Goal: Information Seeking & Learning: Learn about a topic

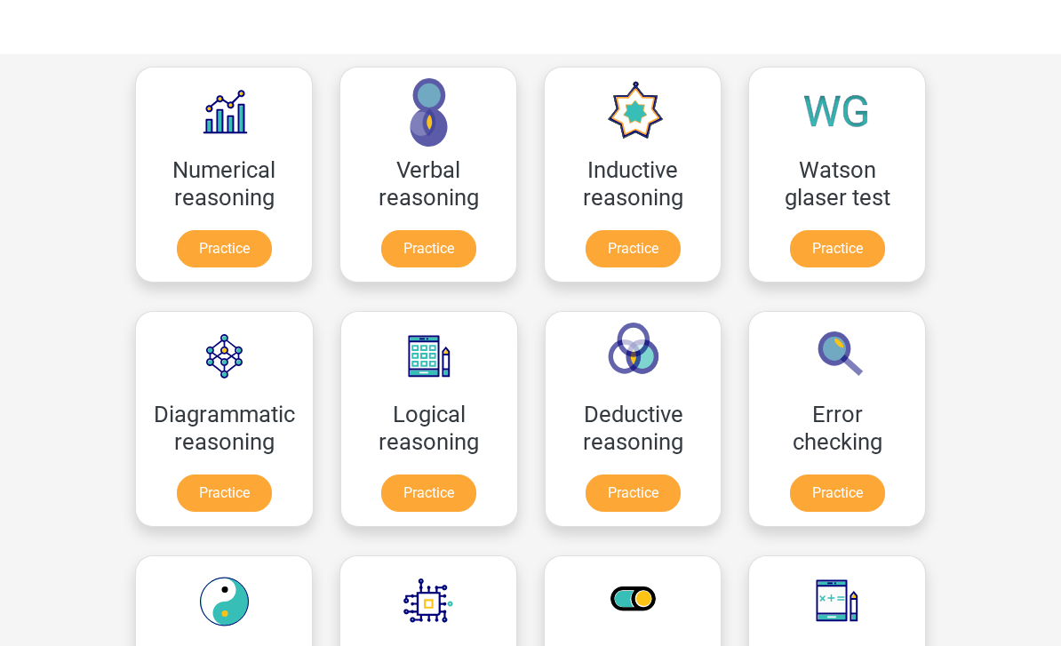
scroll to position [175, 0]
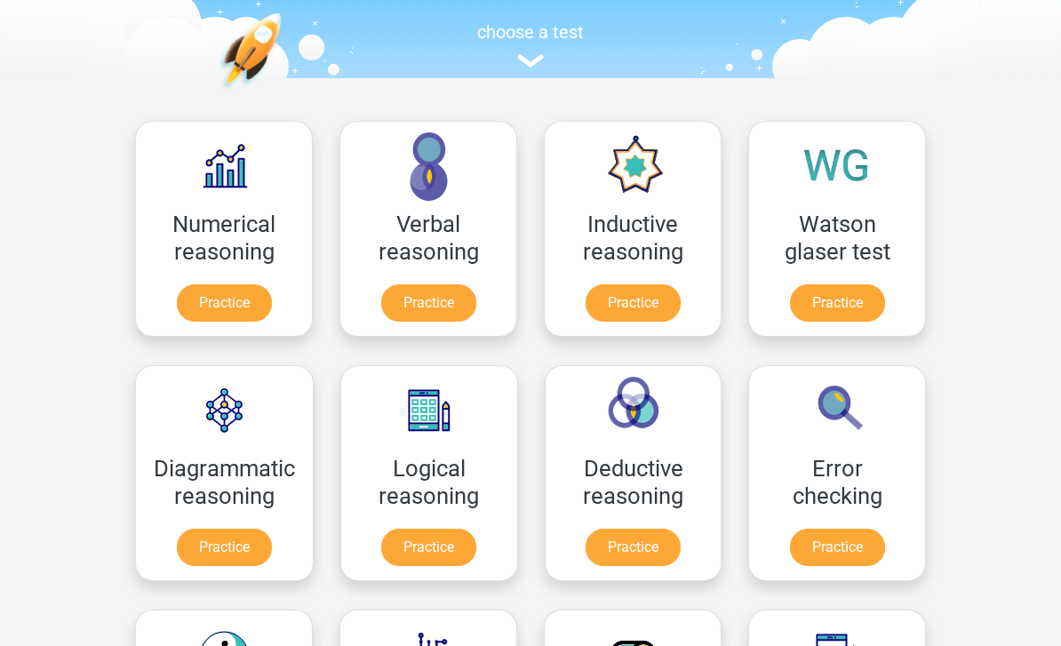
click at [613, 307] on link "Practice" at bounding box center [632, 303] width 95 height 37
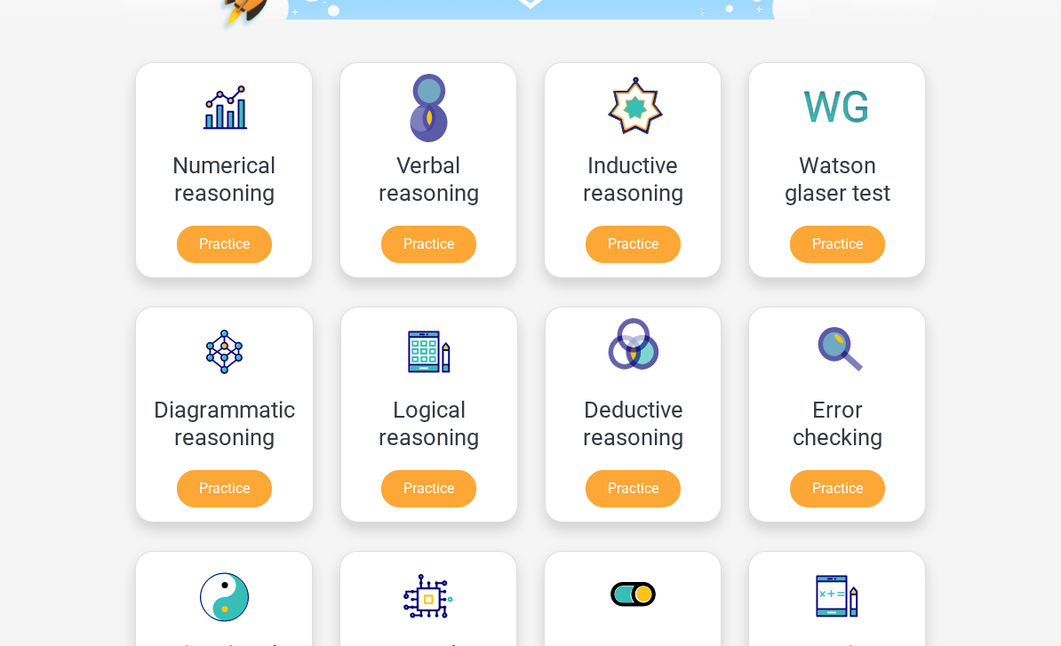
scroll to position [248, 0]
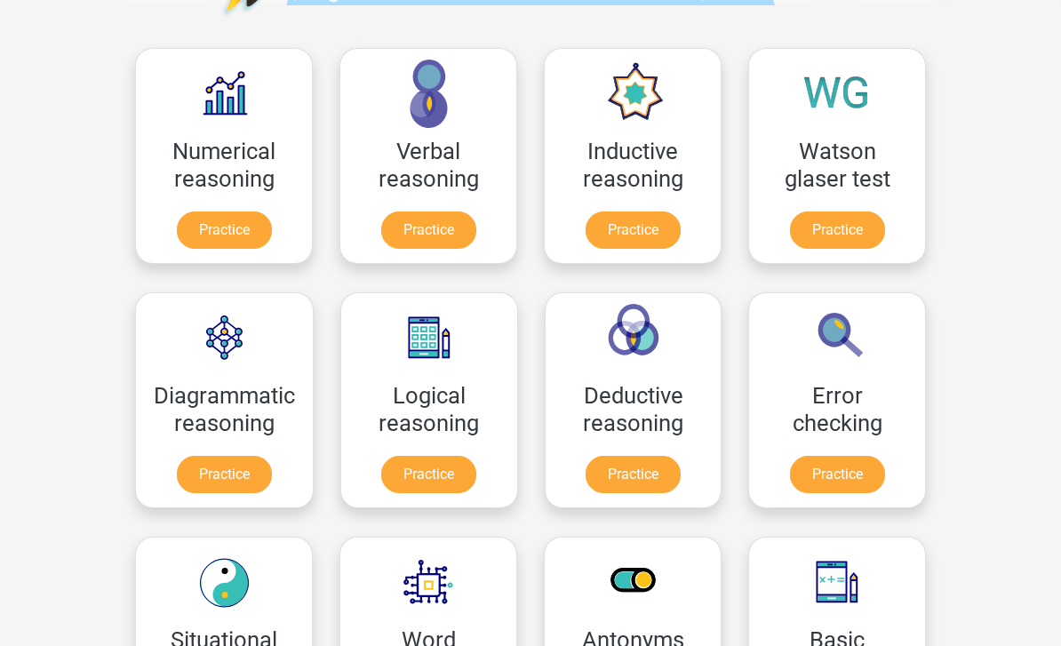
click at [394, 473] on link "Practice" at bounding box center [428, 475] width 95 height 37
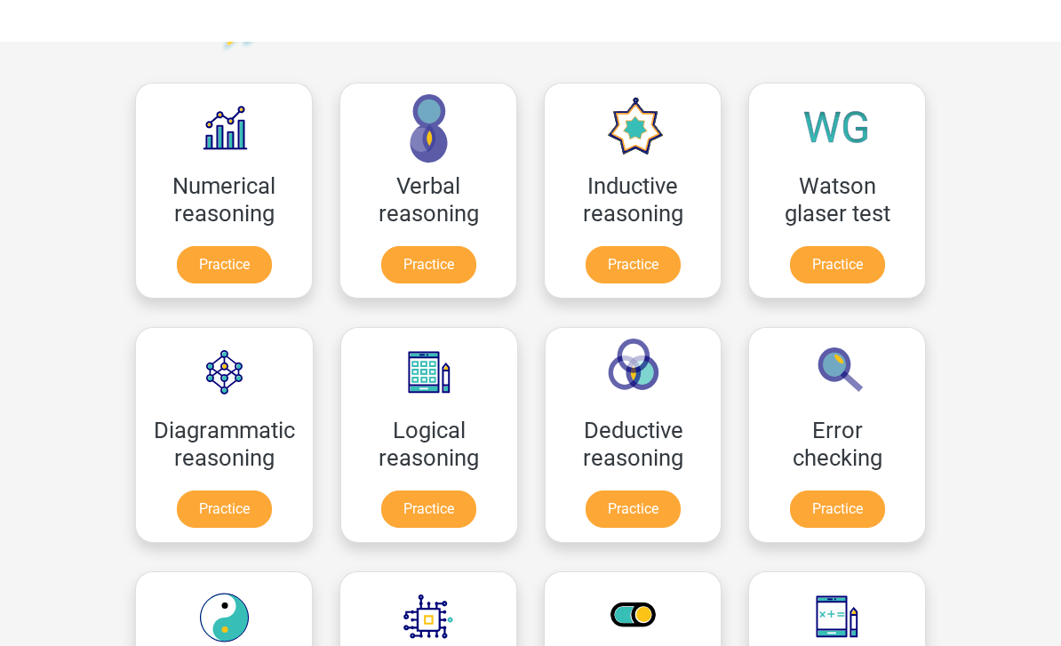
scroll to position [207, 0]
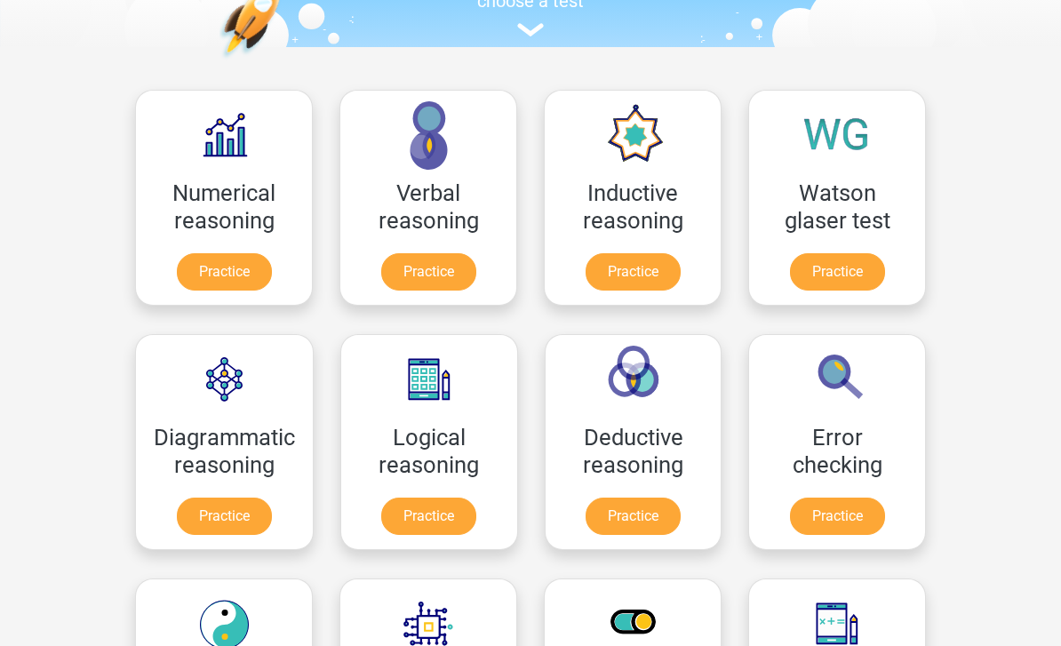
click at [603, 277] on link "Practice" at bounding box center [632, 271] width 95 height 37
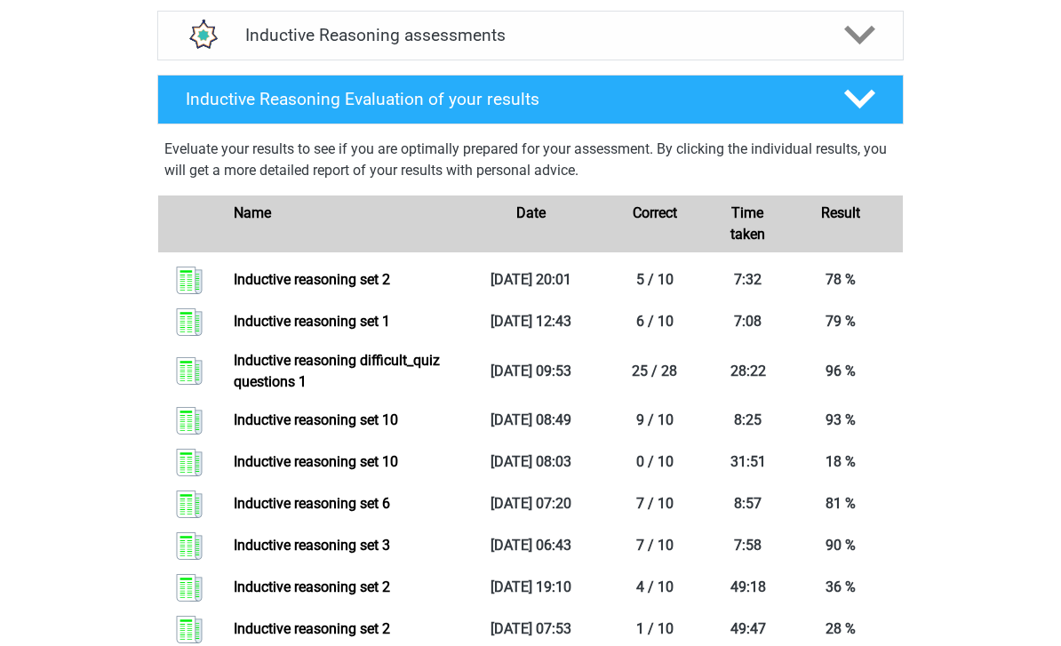
scroll to position [697, 0]
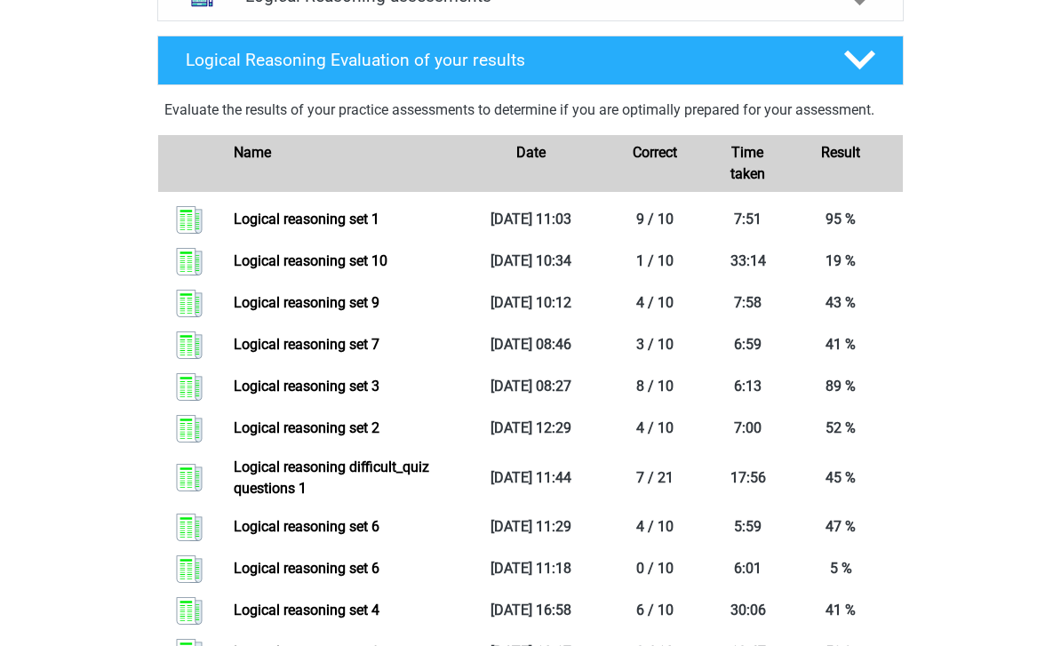
scroll to position [757, 0]
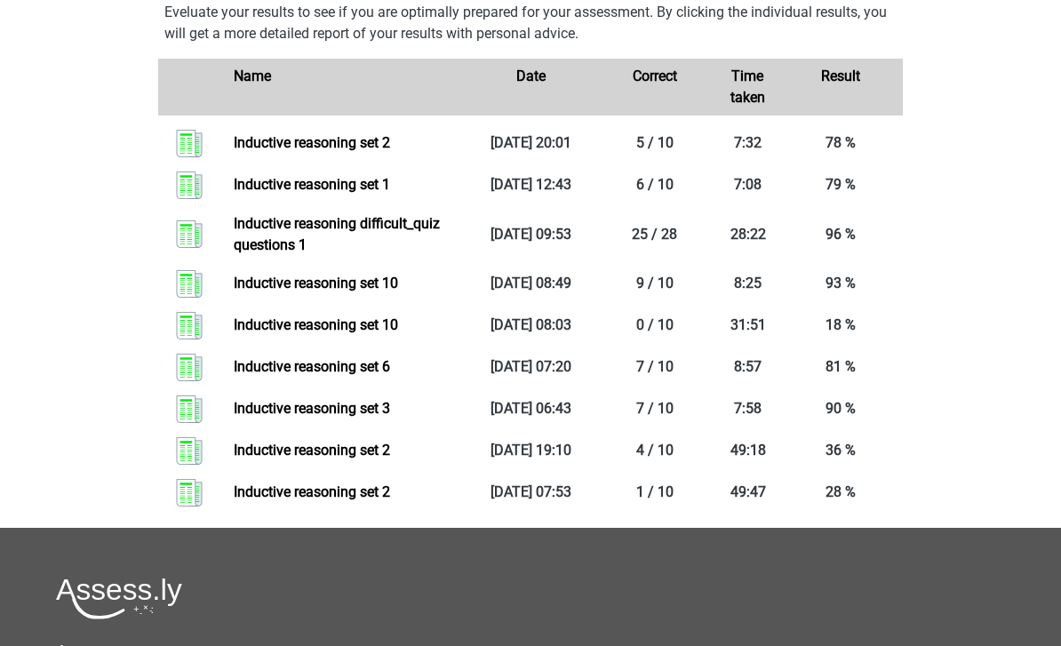
scroll to position [868, 0]
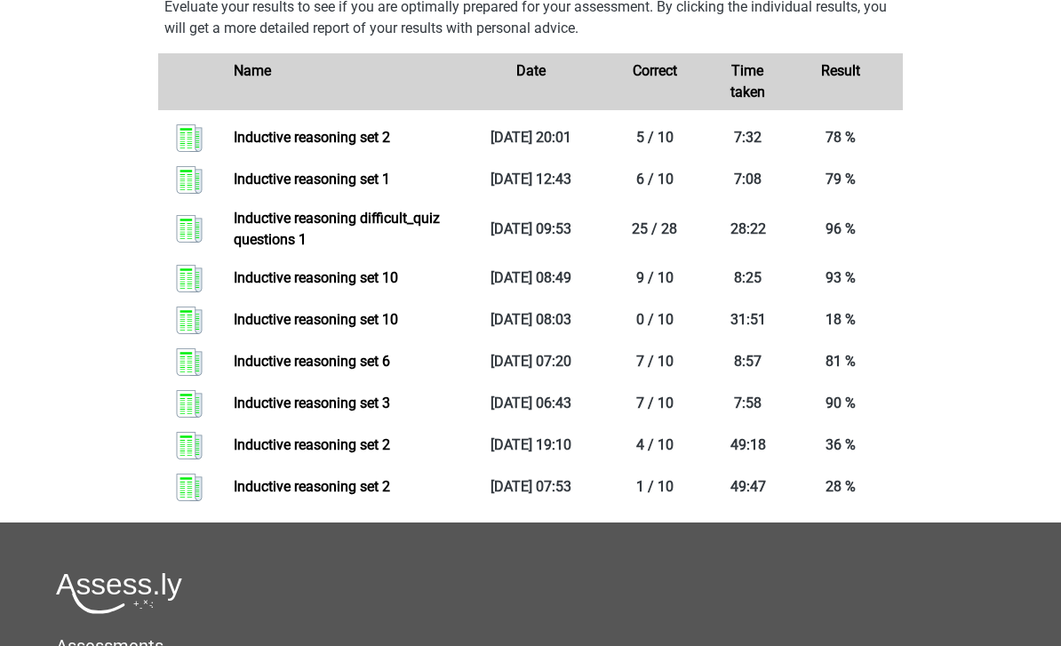
click at [299, 328] on link "Inductive reasoning set 10" at bounding box center [316, 319] width 164 height 17
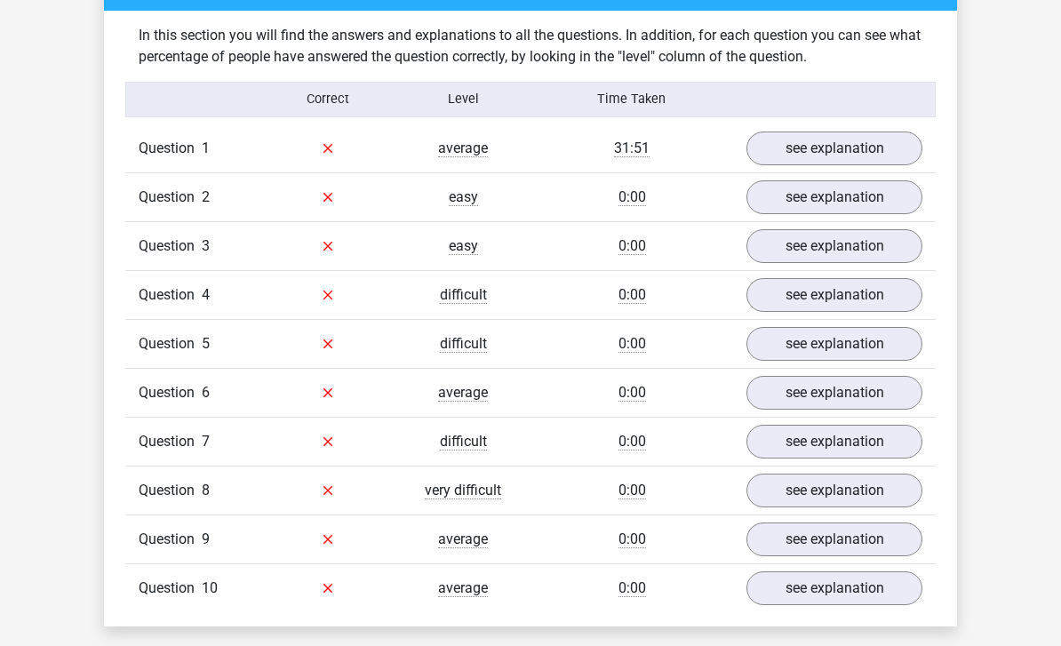
scroll to position [1017, 0]
click at [807, 155] on link "see explanation" at bounding box center [834, 148] width 176 height 34
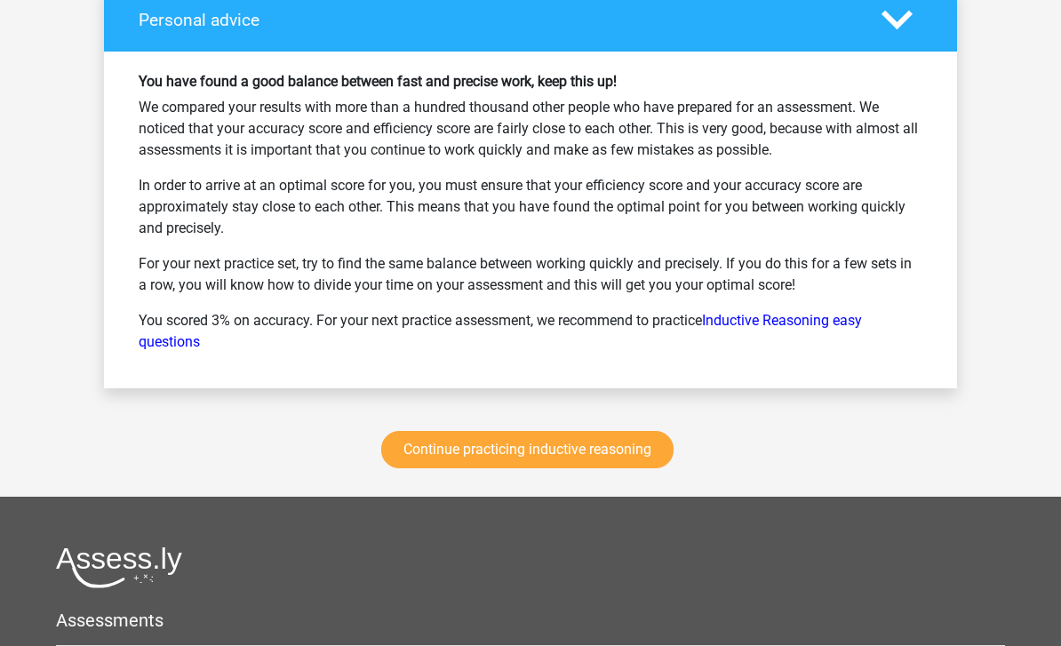
scroll to position [3508, 0]
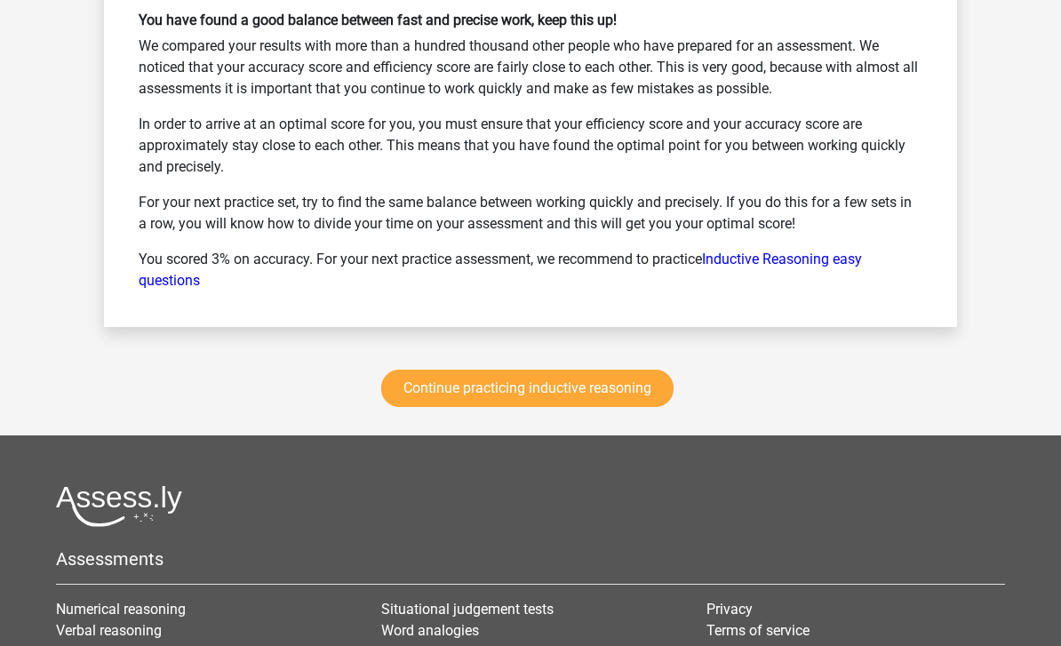
click at [426, 385] on link "Continue practicing inductive reasoning" at bounding box center [527, 388] width 292 height 37
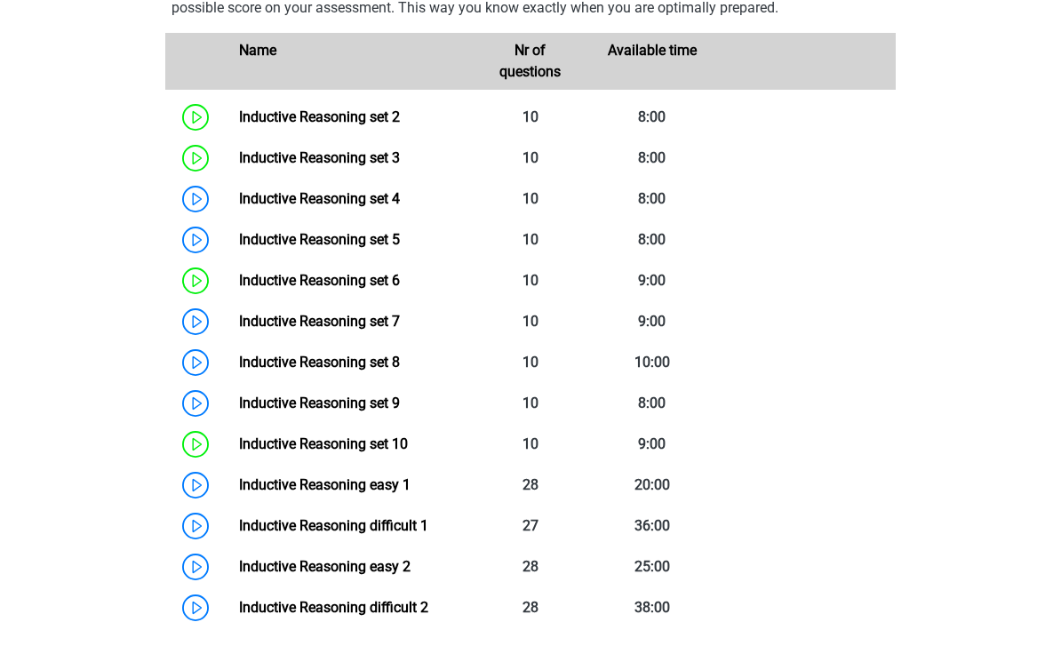
scroll to position [919, 0]
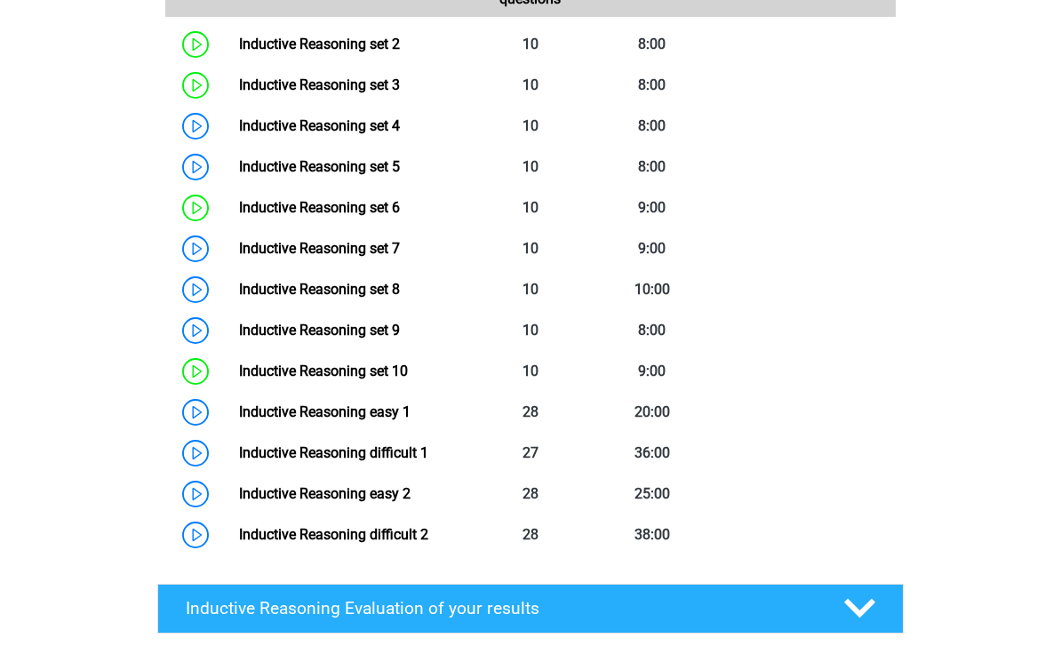
click at [239, 543] on link "Inductive Reasoning difficult 2" at bounding box center [333, 534] width 189 height 17
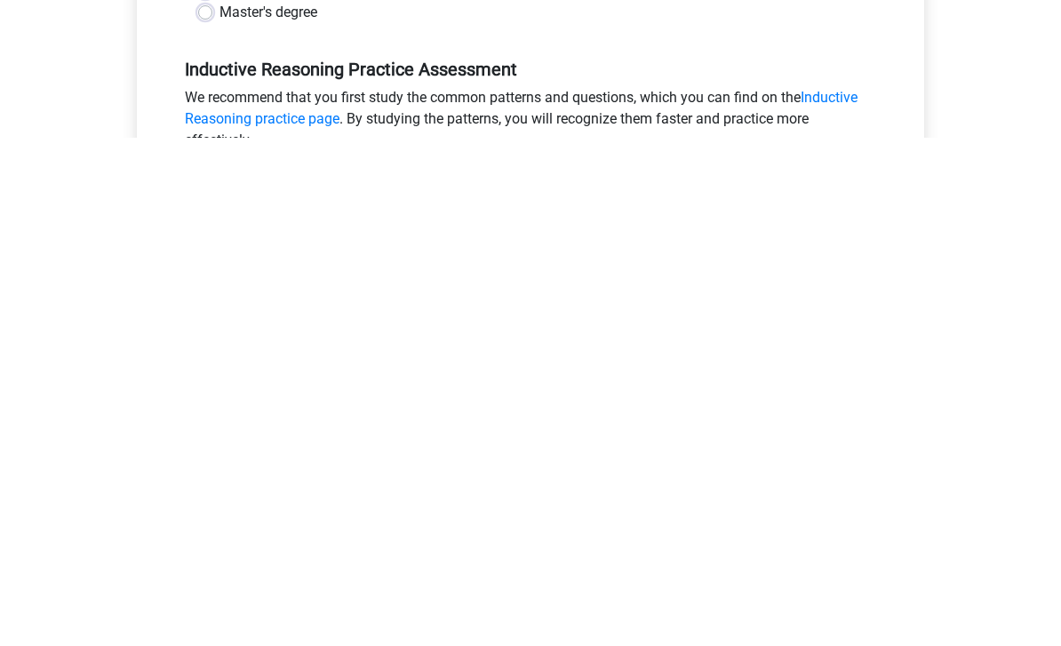
scroll to position [558, 0]
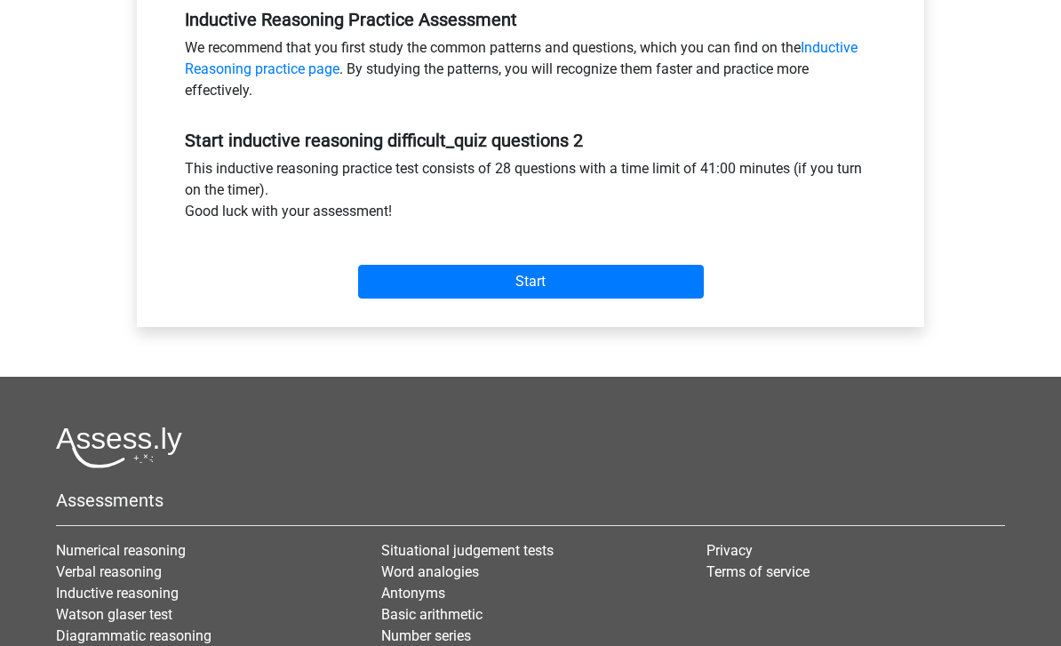
click at [390, 268] on input "Start" at bounding box center [531, 282] width 346 height 34
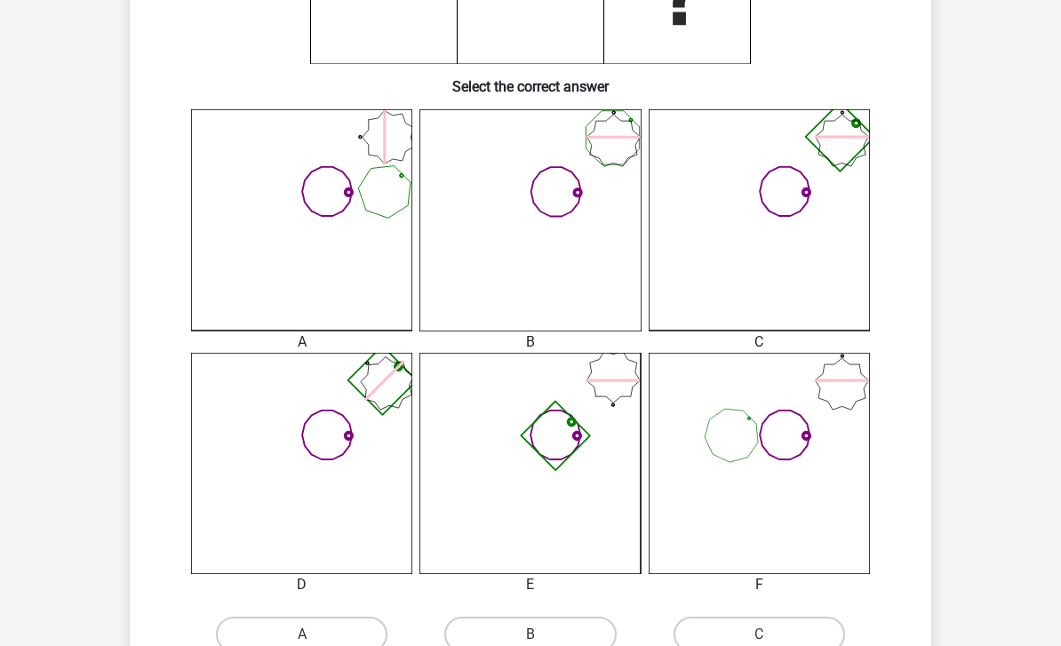
scroll to position [393, 0]
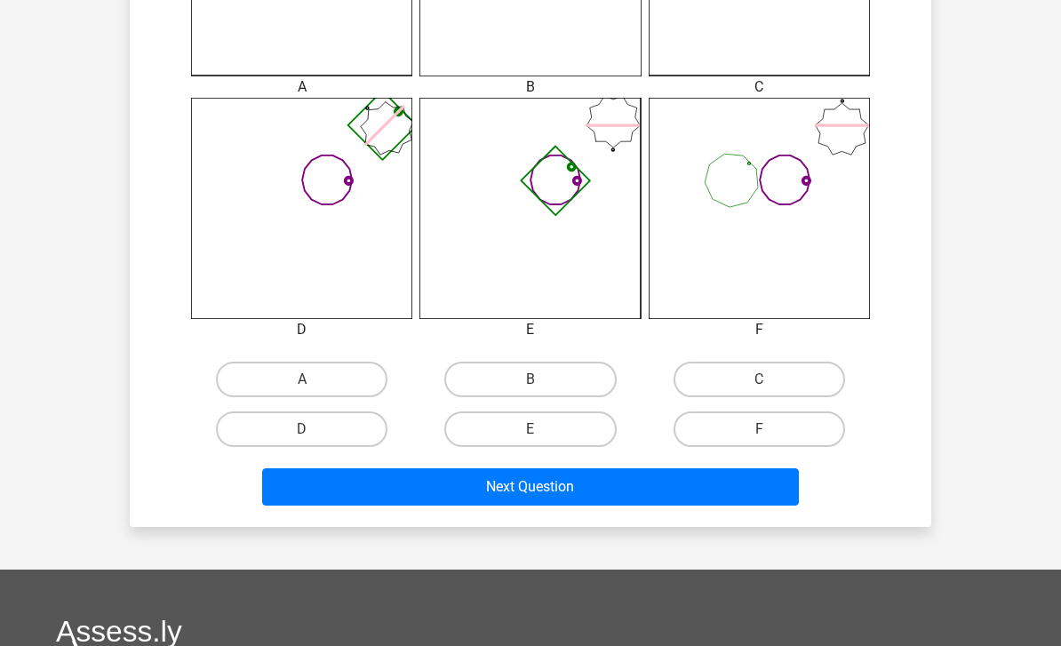
click at [720, 379] on label "C" at bounding box center [758, 380] width 171 height 36
click at [759, 379] on input "C" at bounding box center [765, 385] width 12 height 12
radio input "true"
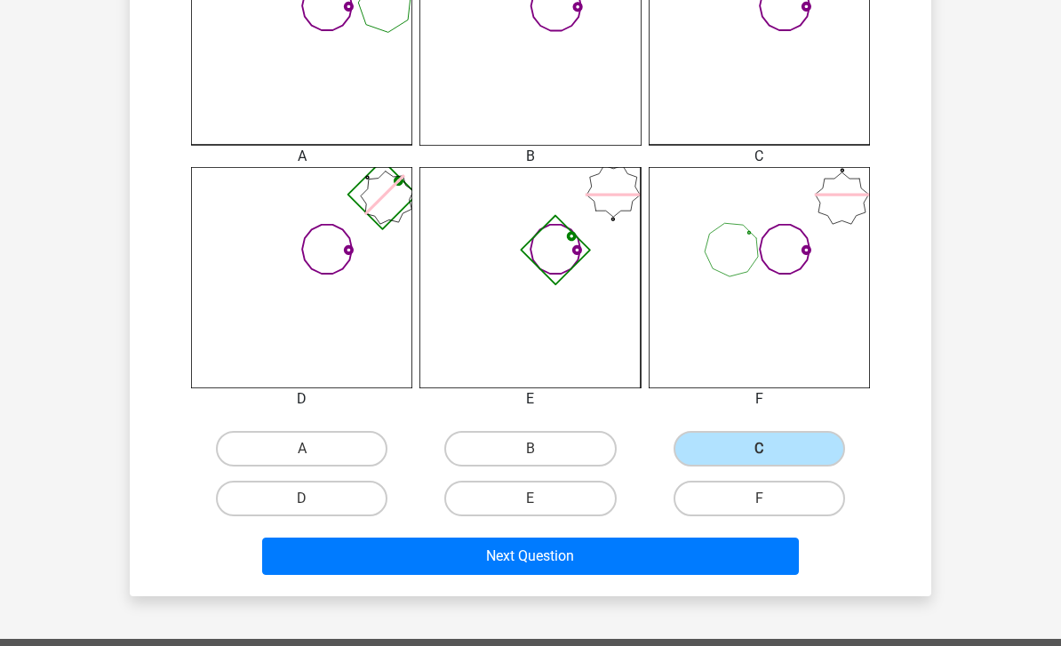
scroll to position [585, 0]
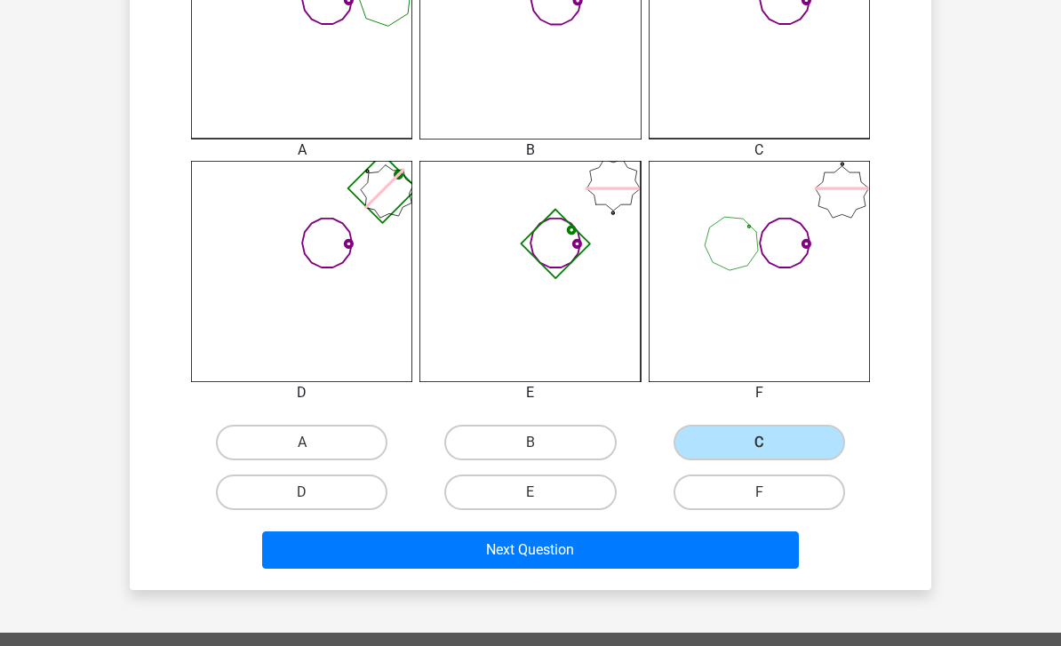
click at [547, 553] on button "Next Question" at bounding box center [530, 549] width 537 height 37
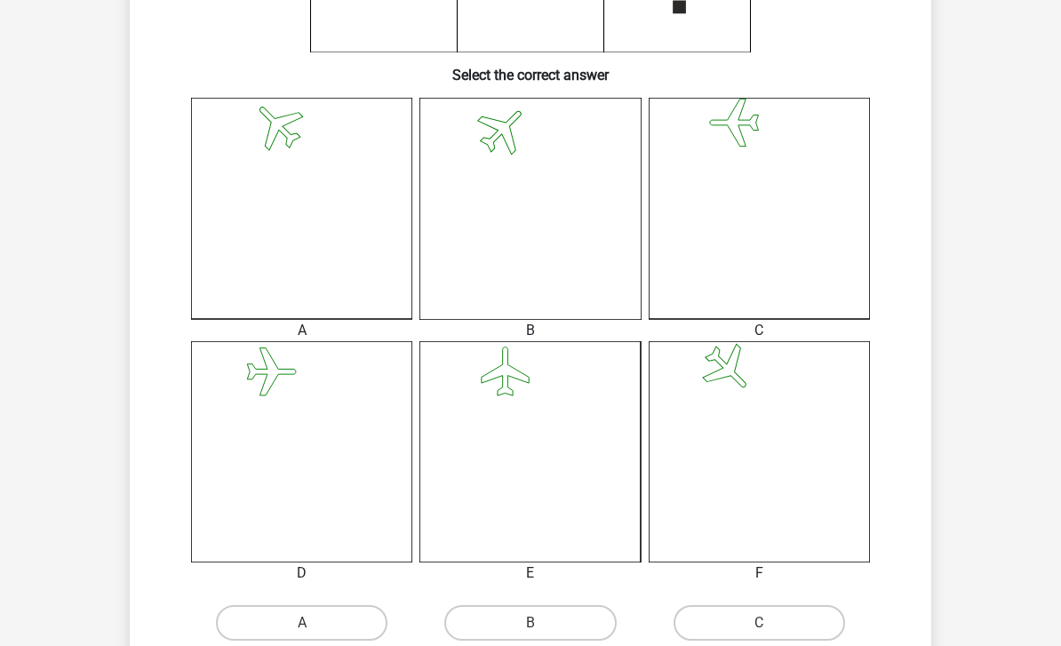
scroll to position [405, 0]
click at [490, 260] on icon at bounding box center [529, 207] width 221 height 221
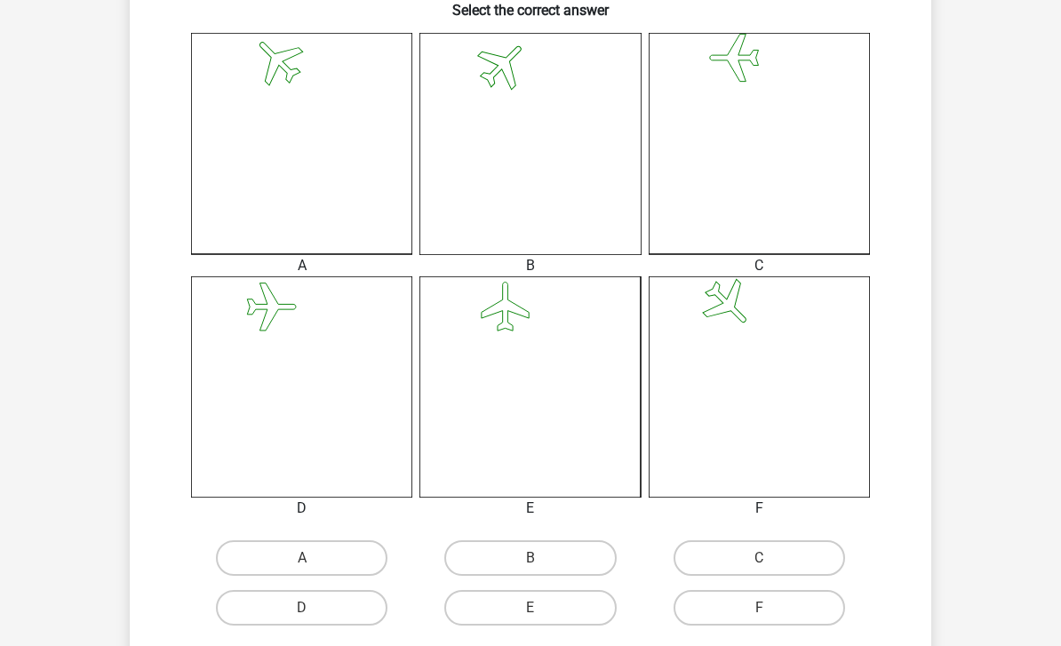
scroll to position [511, 0]
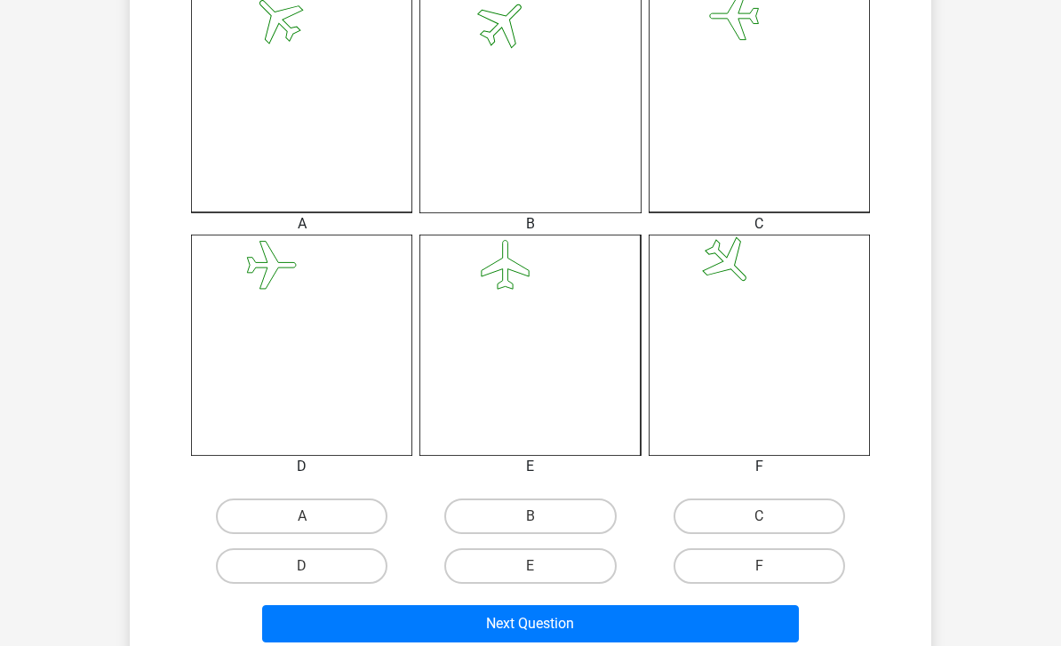
click at [478, 511] on label "B" at bounding box center [529, 516] width 171 height 36
click at [530, 516] on input "B" at bounding box center [536, 522] width 12 height 12
radio input "true"
click at [474, 625] on button "Next Question" at bounding box center [530, 623] width 537 height 37
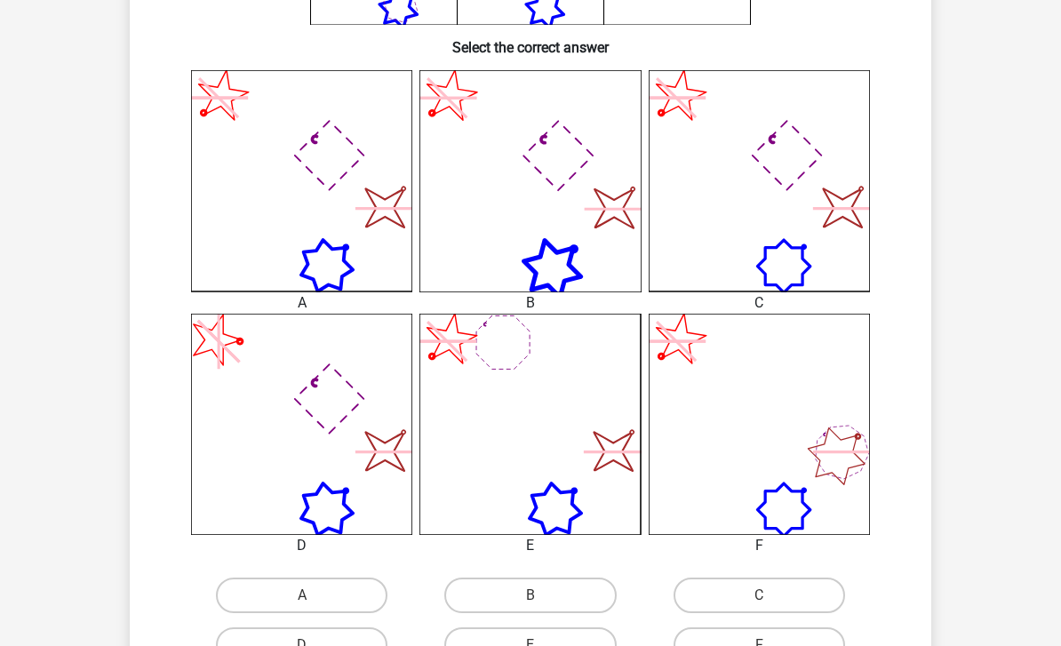
scroll to position [459, 0]
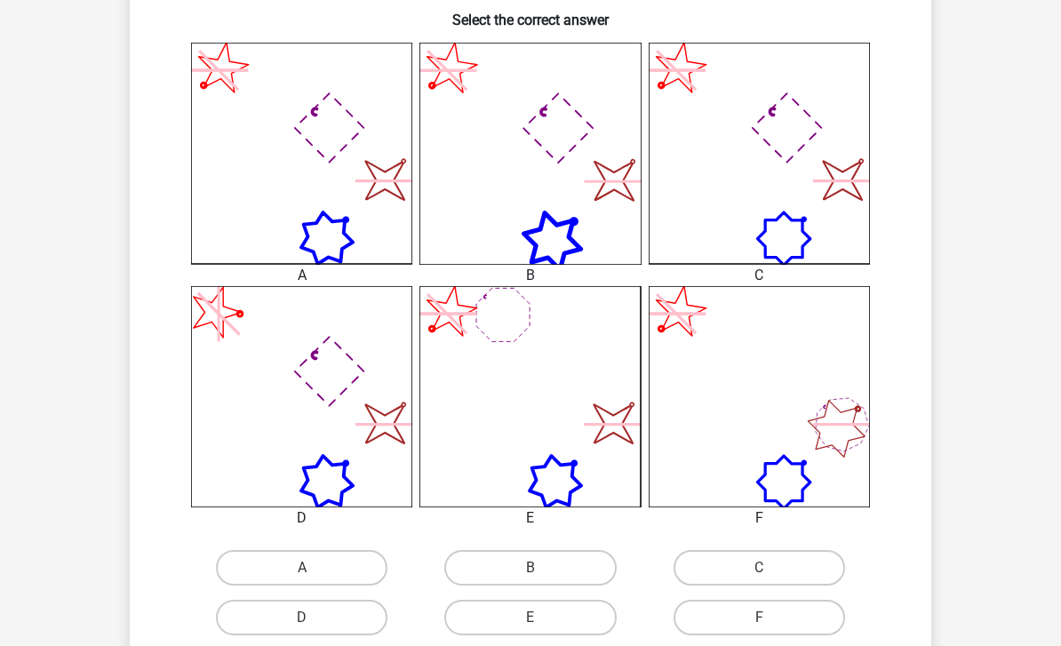
click at [308, 537] on div "image/svg+xml A image/svg+xml B image/svg+xml" at bounding box center [530, 343] width 744 height 600
click at [302, 537] on div "image/svg+xml A image/svg+xml B image/svg+xml" at bounding box center [530, 343] width 744 height 600
click at [299, 562] on label "A" at bounding box center [301, 568] width 171 height 36
click at [302, 568] on input "A" at bounding box center [308, 574] width 12 height 12
radio input "true"
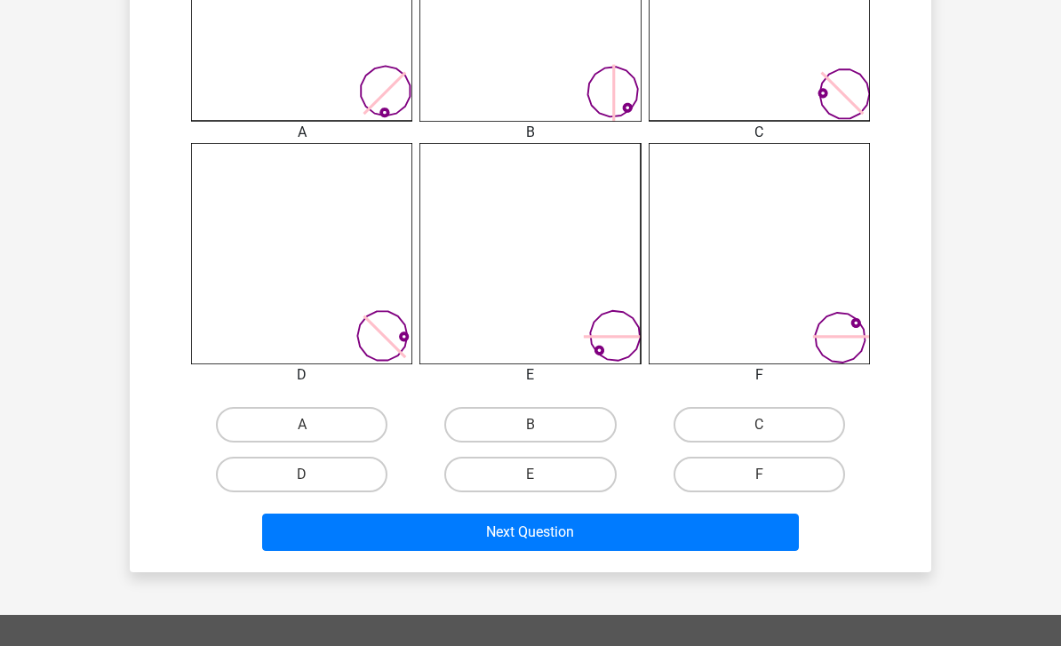
scroll to position [599, 0]
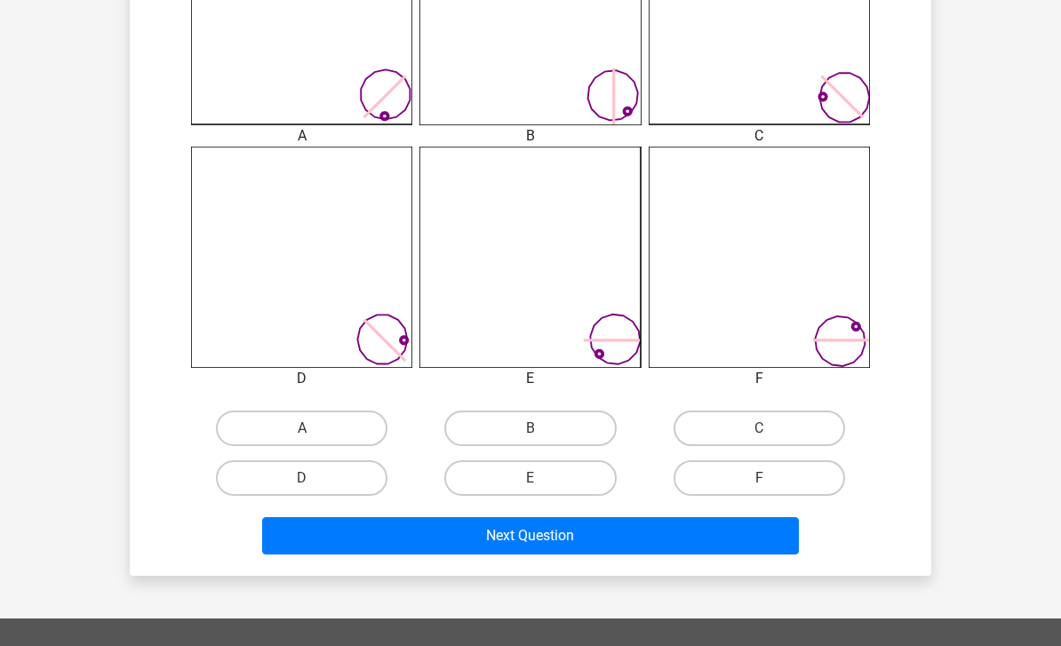
click at [306, 473] on label "D" at bounding box center [301, 478] width 171 height 36
click at [306, 478] on input "D" at bounding box center [308, 484] width 12 height 12
radio input "true"
click at [406, 553] on button "Next Question" at bounding box center [530, 535] width 537 height 37
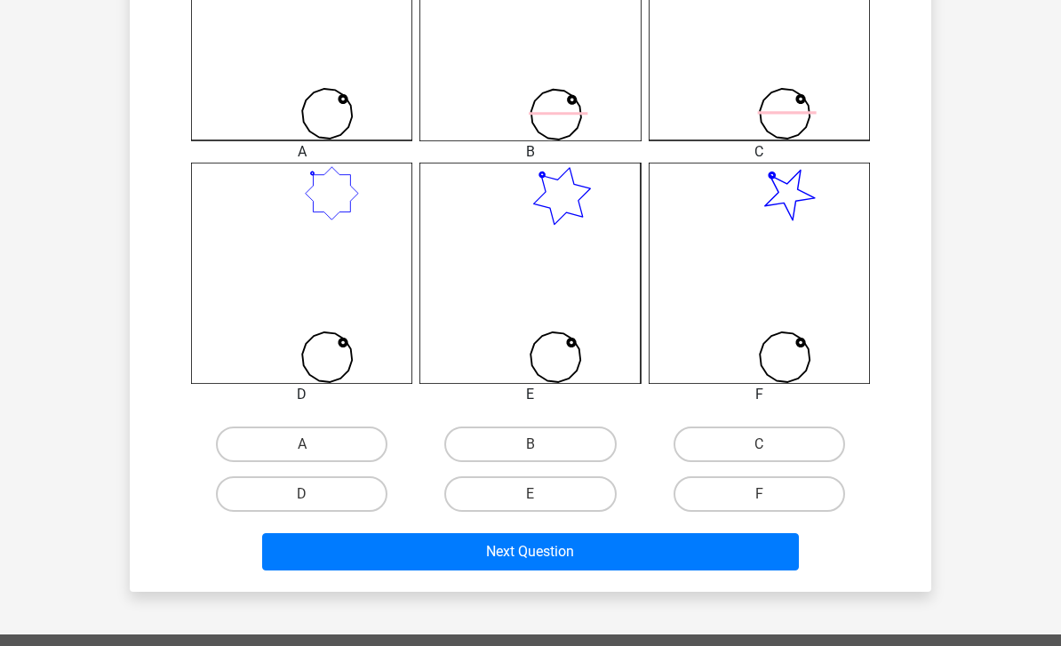
scroll to position [593, 0]
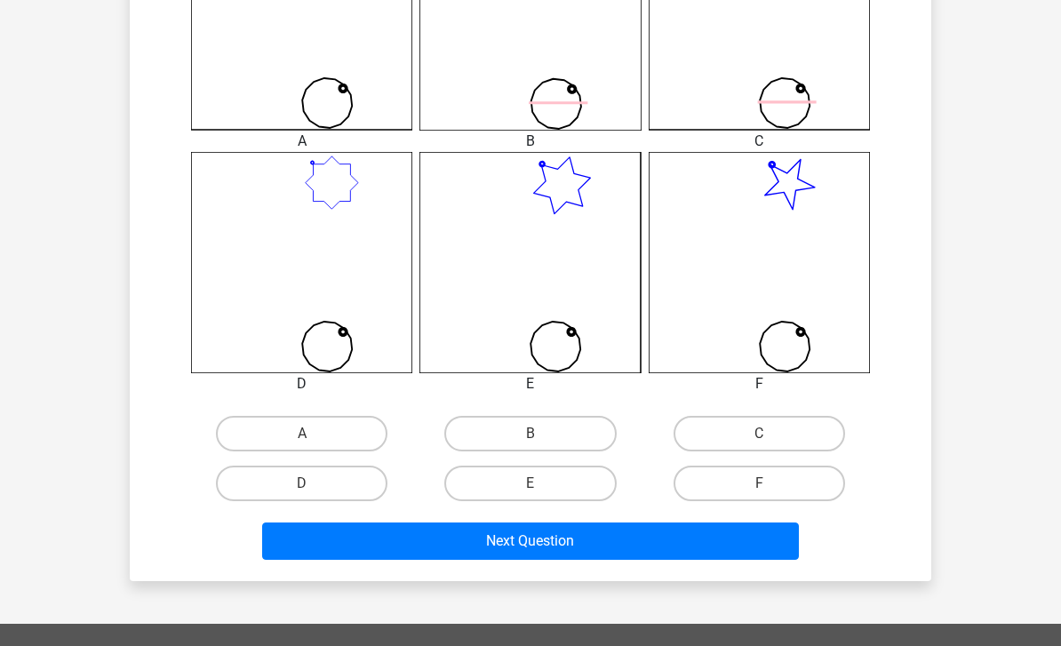
click at [243, 416] on label "A" at bounding box center [301, 434] width 171 height 36
click at [302, 433] on input "A" at bounding box center [308, 439] width 12 height 12
radio input "true"
click at [256, 437] on label "A" at bounding box center [301, 434] width 171 height 36
click at [302, 437] on input "A" at bounding box center [308, 439] width 12 height 12
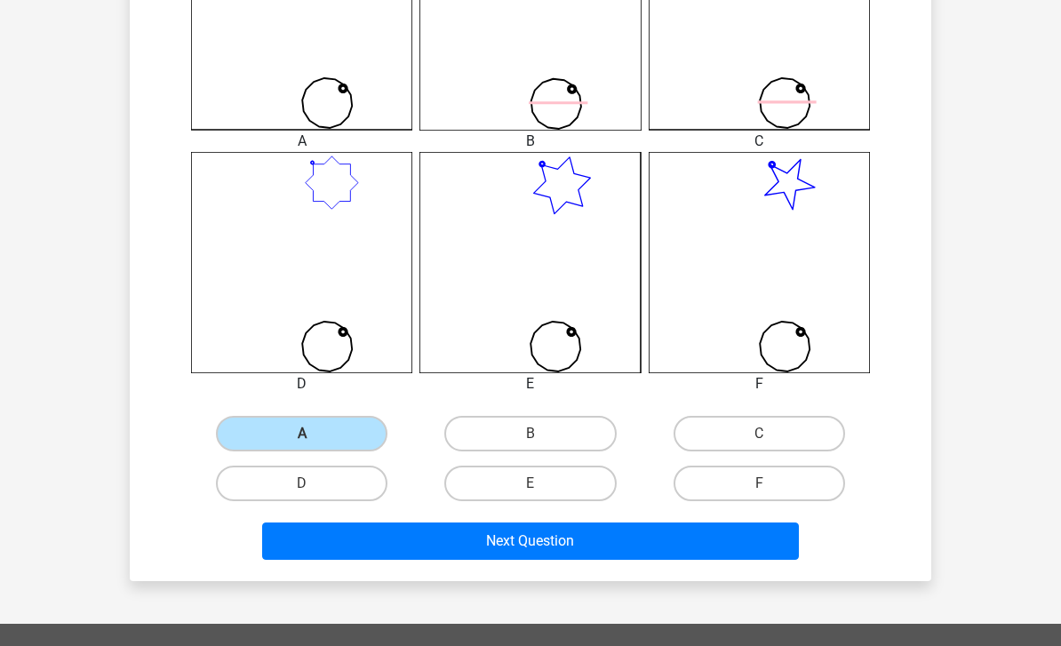
click at [300, 542] on button "Next Question" at bounding box center [530, 540] width 537 height 37
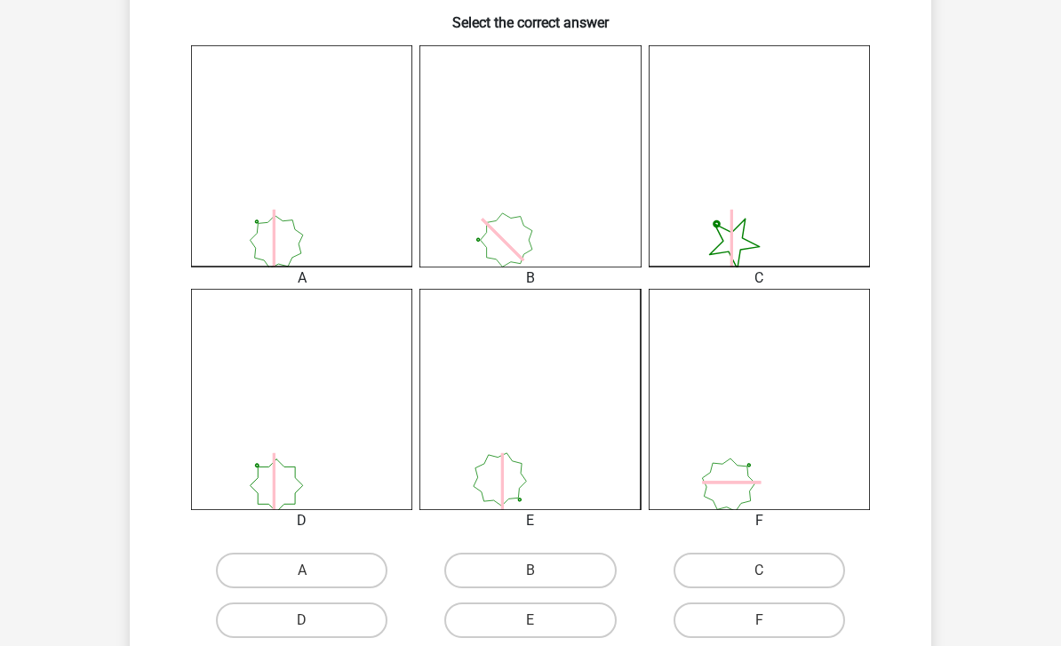
scroll to position [464, 0]
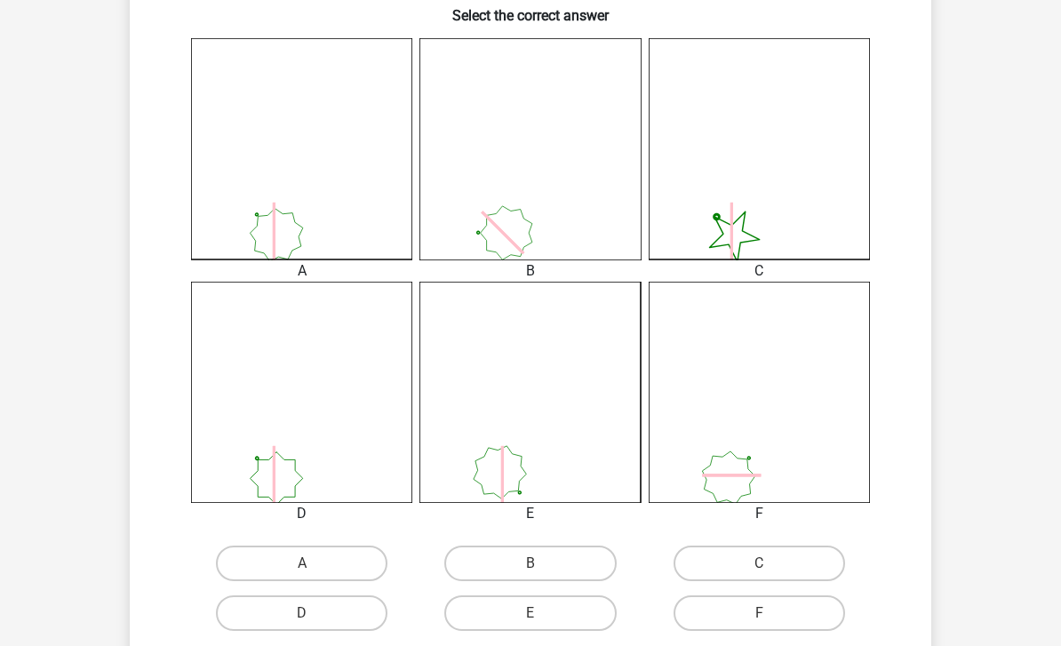
click at [314, 558] on label "A" at bounding box center [301, 563] width 171 height 36
click at [314, 563] on input "A" at bounding box center [308, 569] width 12 height 12
radio input "true"
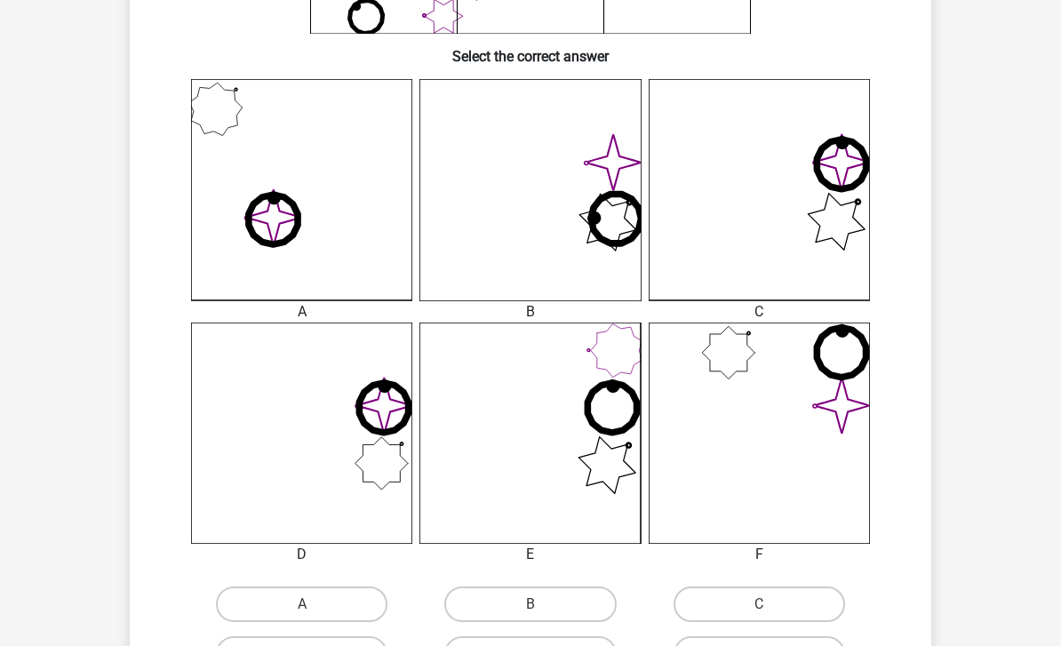
scroll to position [423, 0]
click at [928, 508] on div "What is the most logical next figure in the series? image/svg+xml 1 image/svg+x…" at bounding box center [530, 205] width 801 height 1093
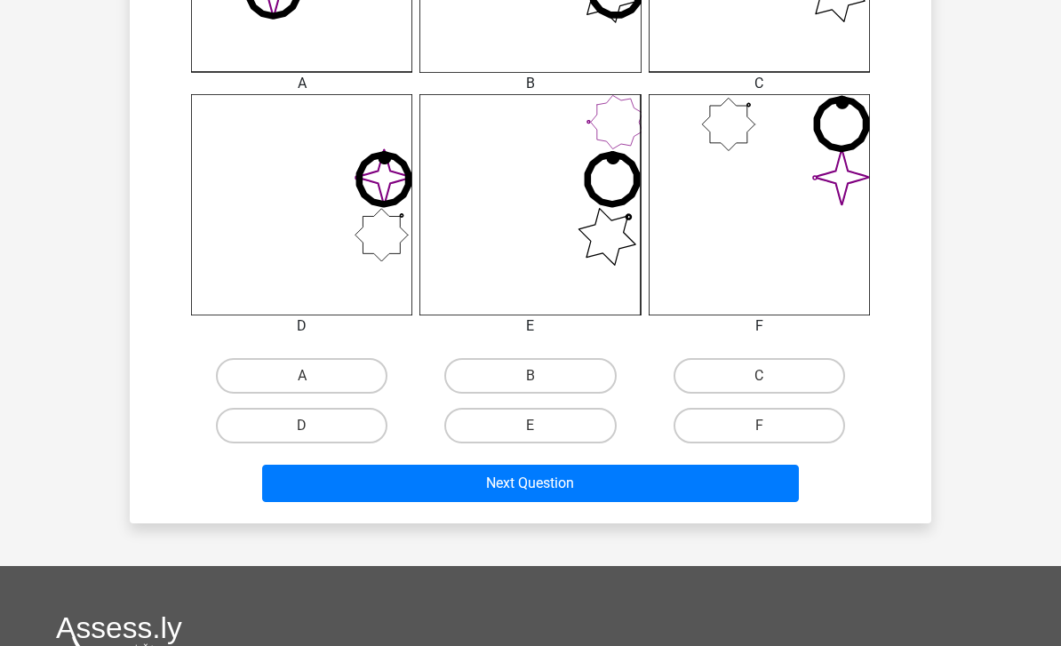
scroll to position [651, 0]
click at [781, 383] on label "C" at bounding box center [758, 376] width 171 height 36
click at [770, 383] on input "C" at bounding box center [765, 382] width 12 height 12
radio input "true"
click at [707, 484] on button "Next Question" at bounding box center [530, 483] width 537 height 37
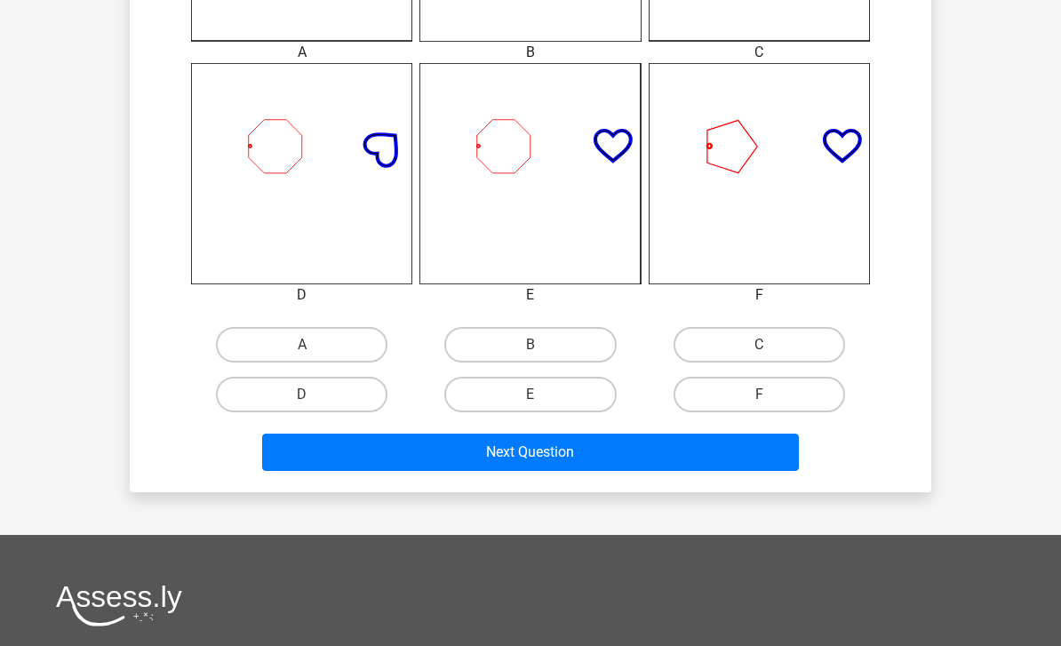
scroll to position [686, 0]
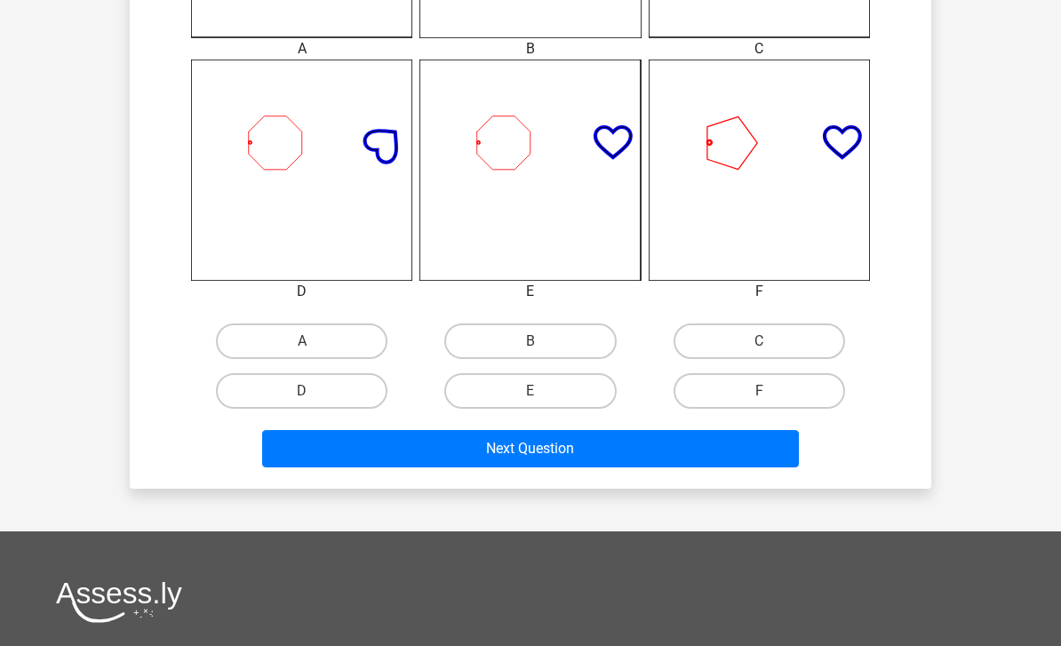
click at [352, 374] on label "D" at bounding box center [301, 391] width 171 height 36
click at [314, 391] on input "D" at bounding box center [308, 397] width 12 height 12
radio input "true"
click at [465, 444] on button "Next Question" at bounding box center [530, 448] width 537 height 37
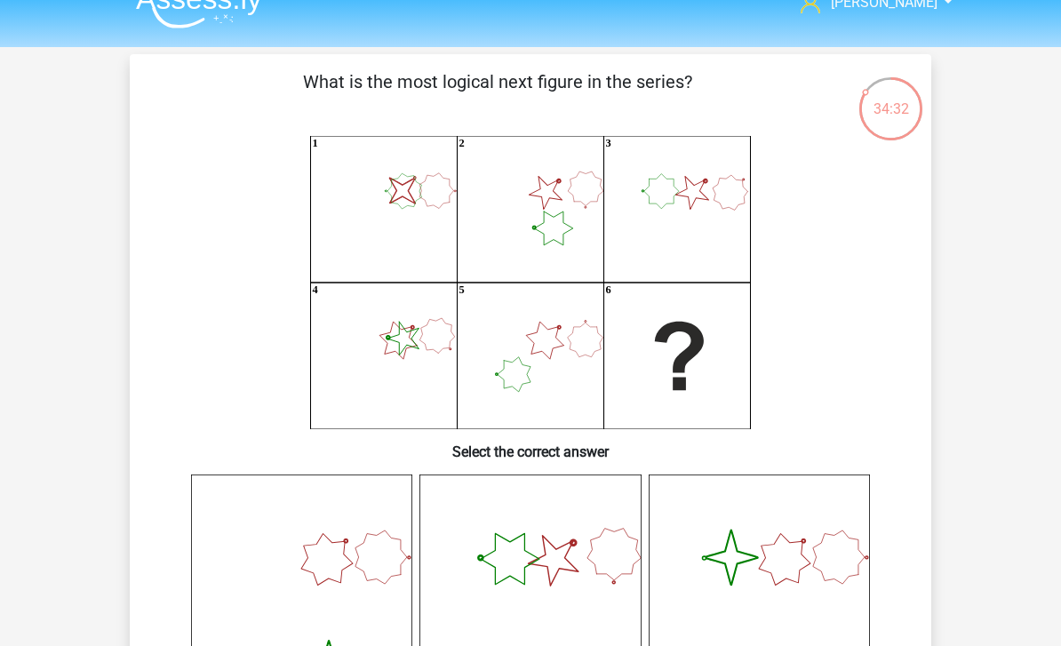
scroll to position [21, 0]
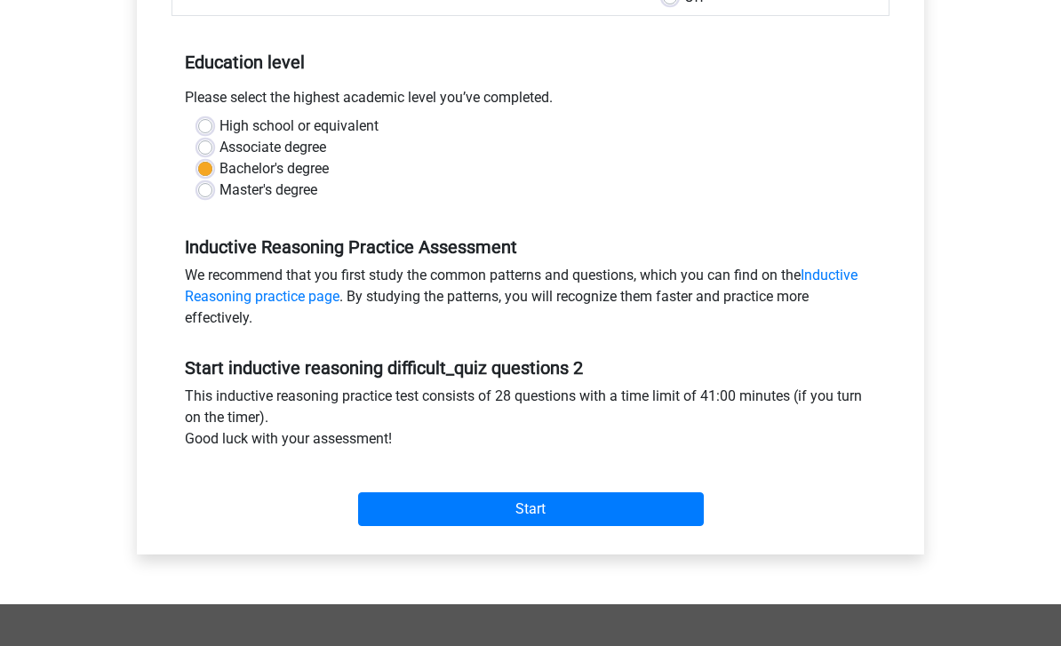
scroll to position [325, 0]
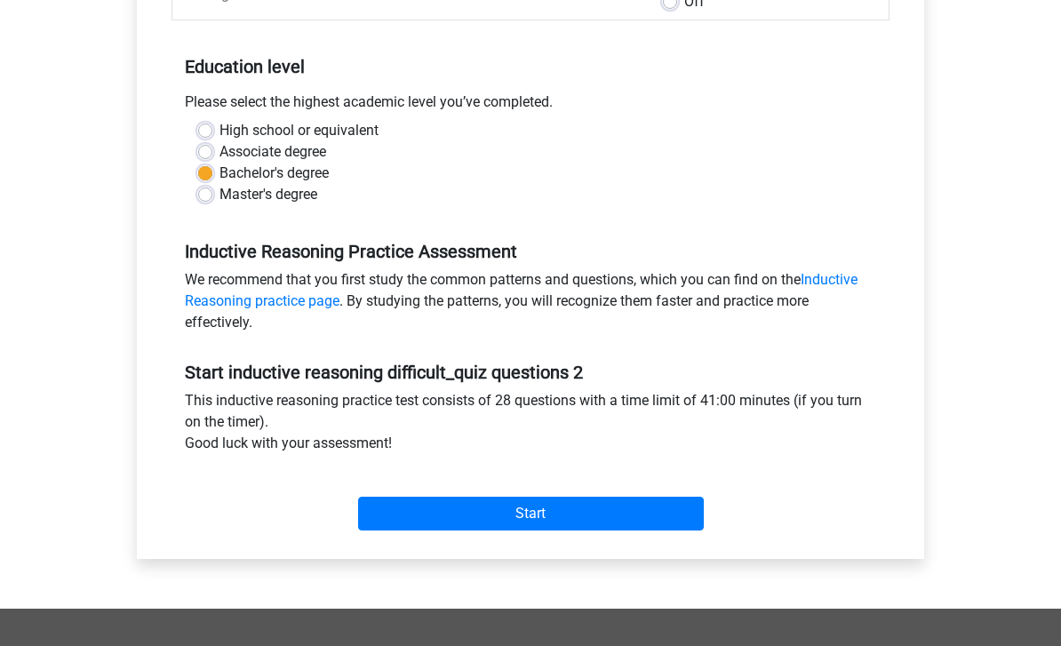
click at [624, 513] on input "Start" at bounding box center [531, 514] width 346 height 34
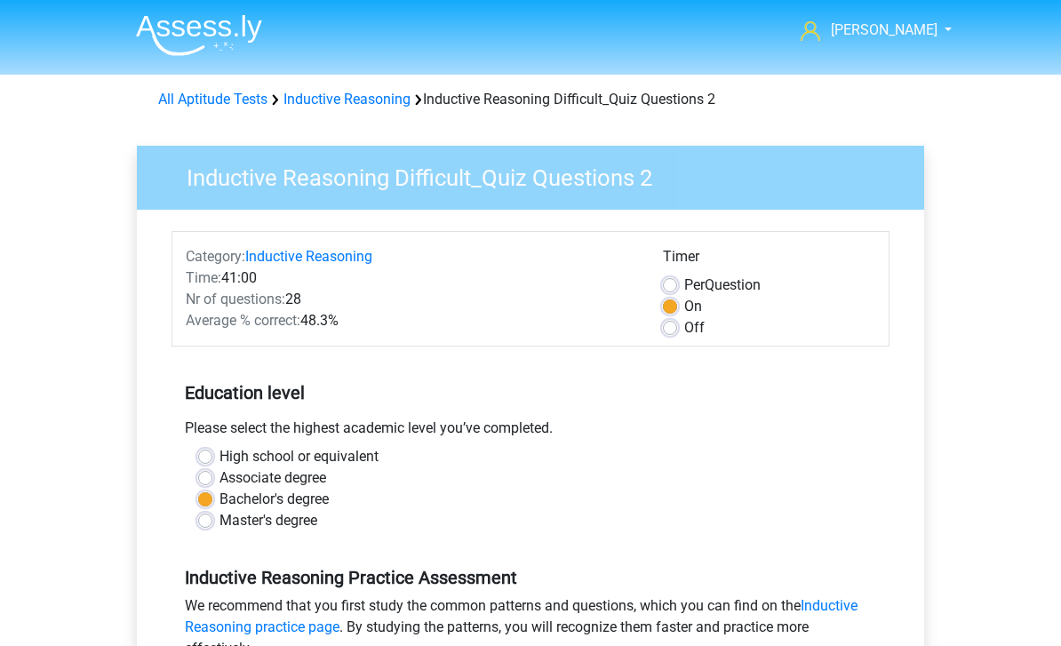
scroll to position [326, 0]
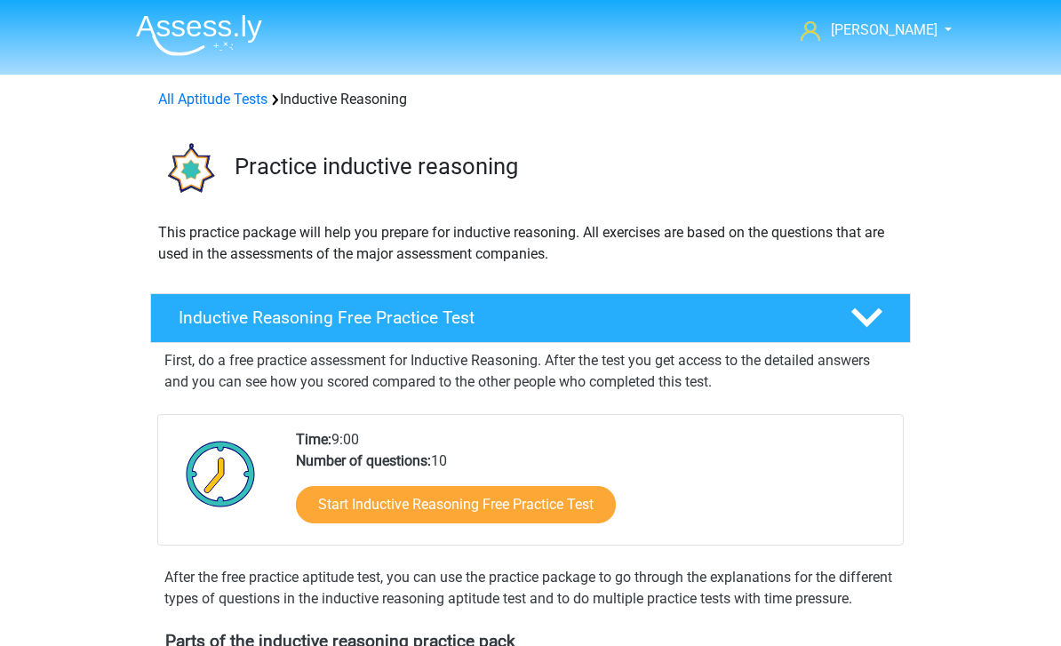
click at [188, 39] on img at bounding box center [199, 35] width 126 height 42
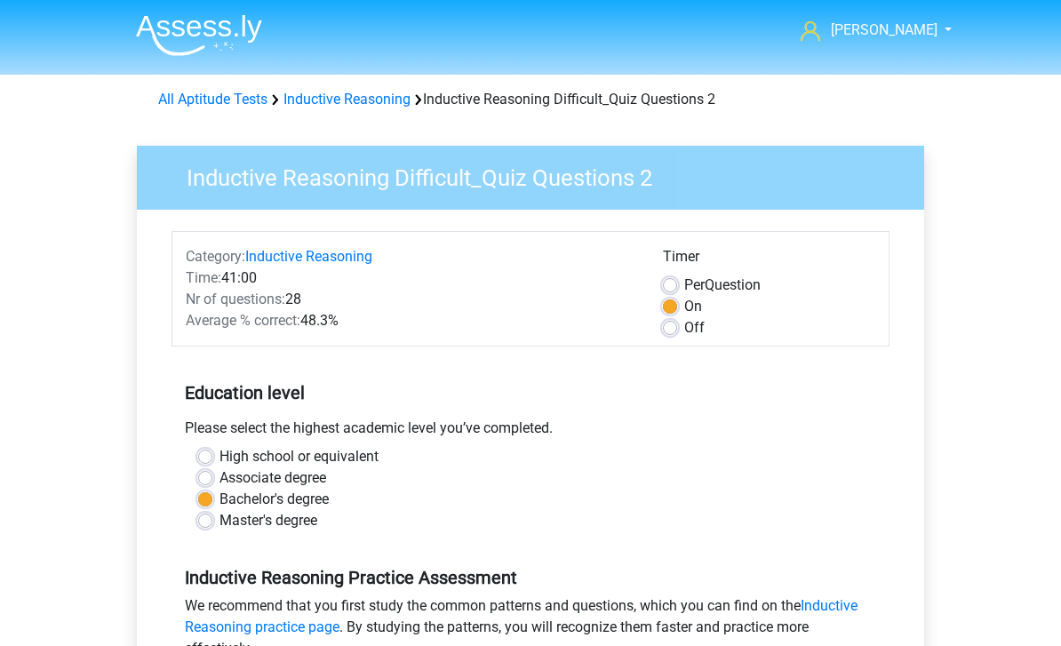
scroll to position [386, 38]
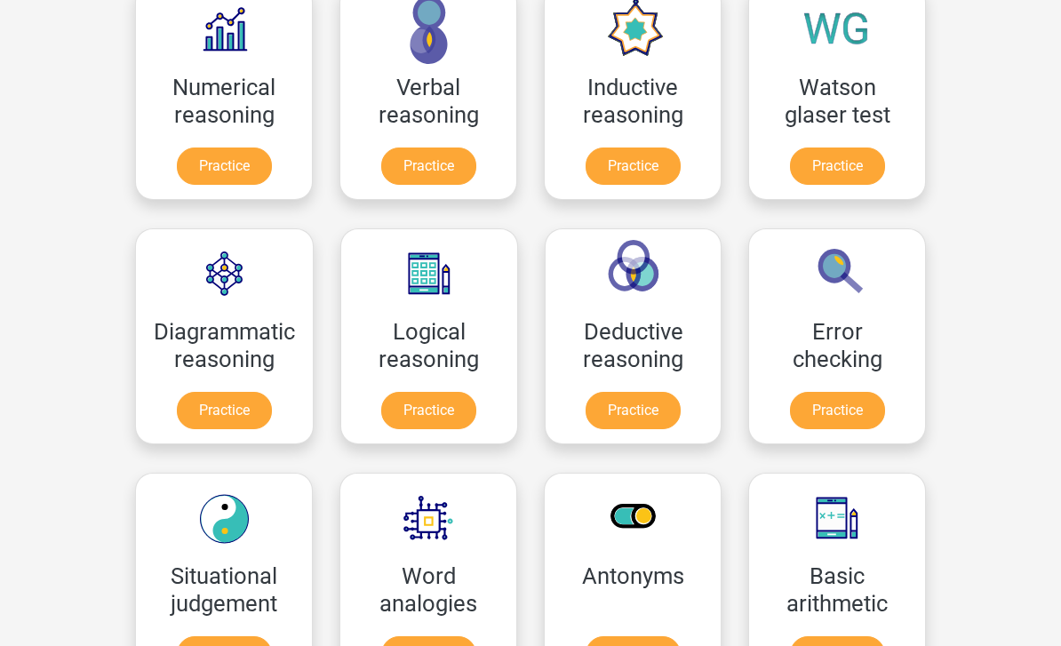
scroll to position [309, 0]
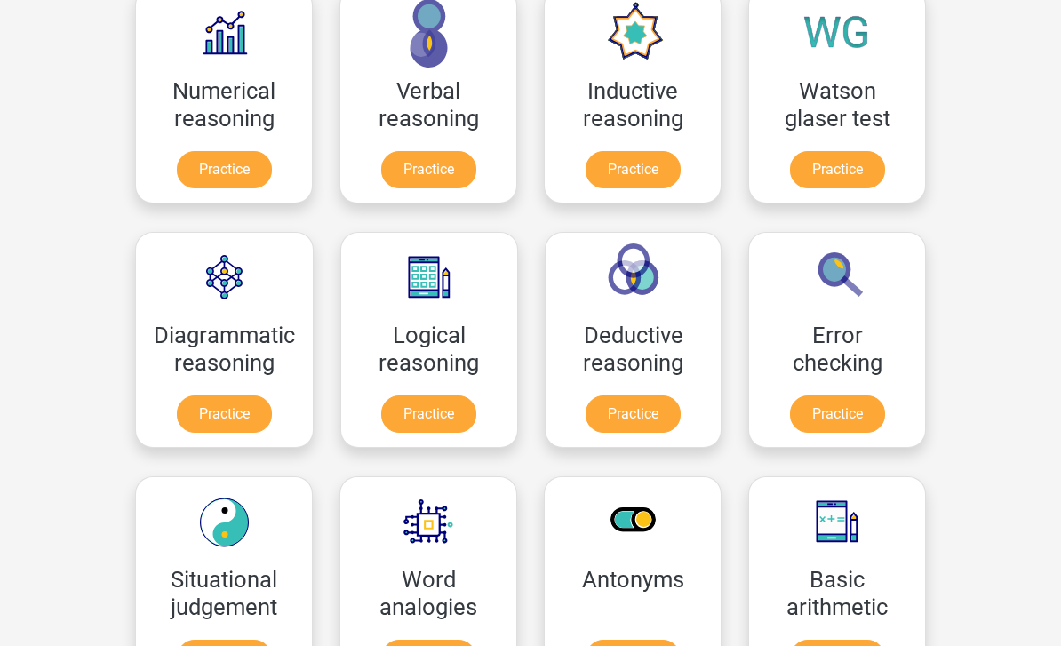
click at [422, 410] on link "Practice" at bounding box center [428, 413] width 95 height 37
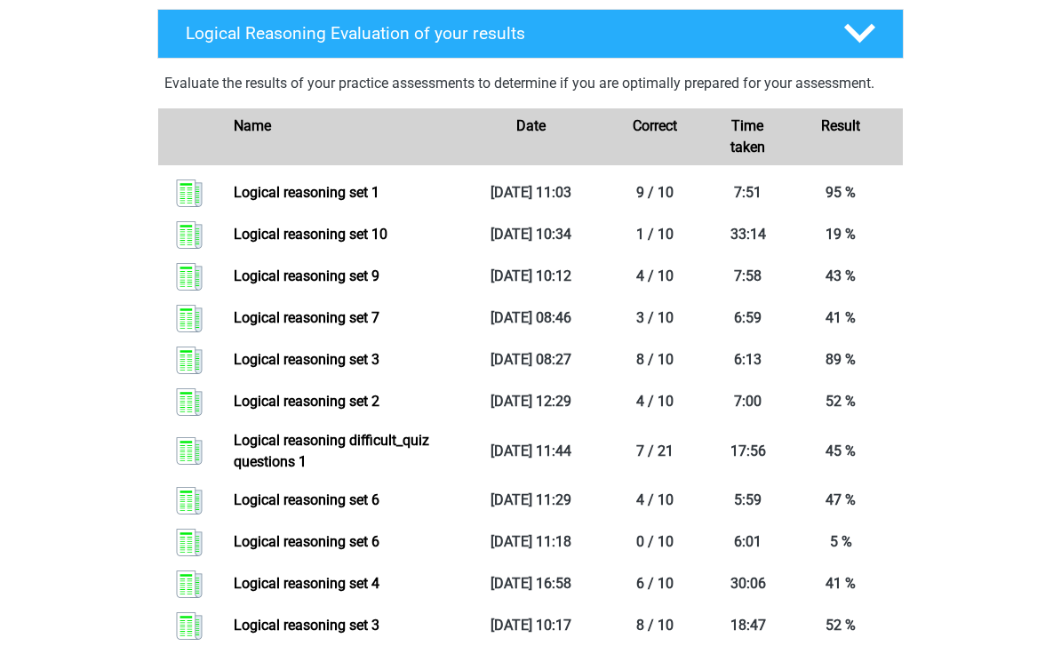
scroll to position [854, 0]
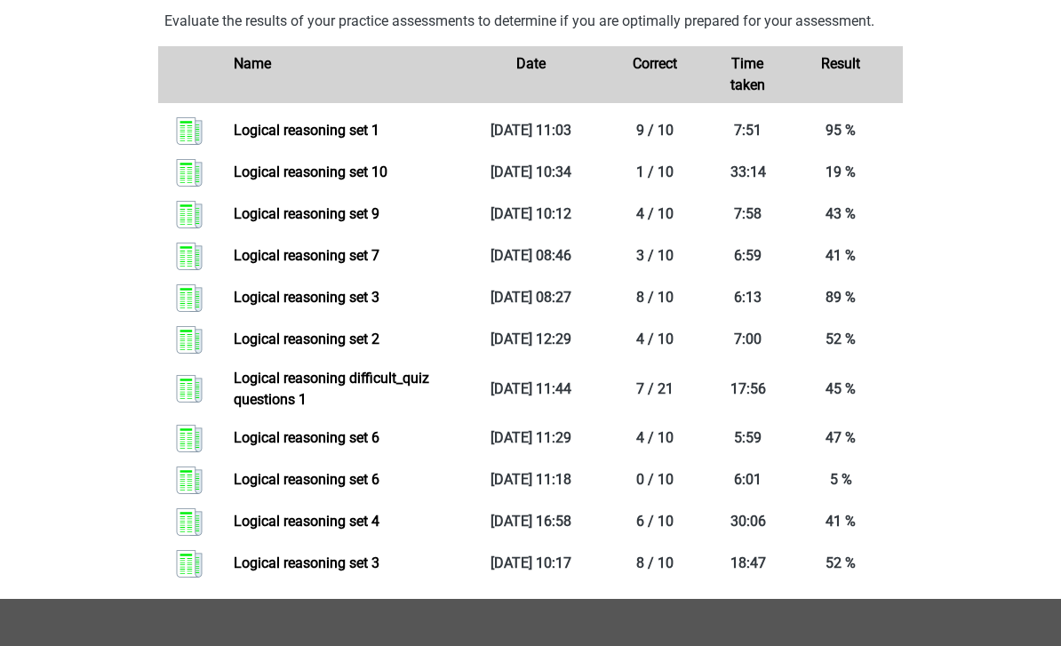
click at [378, 408] on link "Logical reasoning difficult_quiz questions 1" at bounding box center [331, 389] width 195 height 38
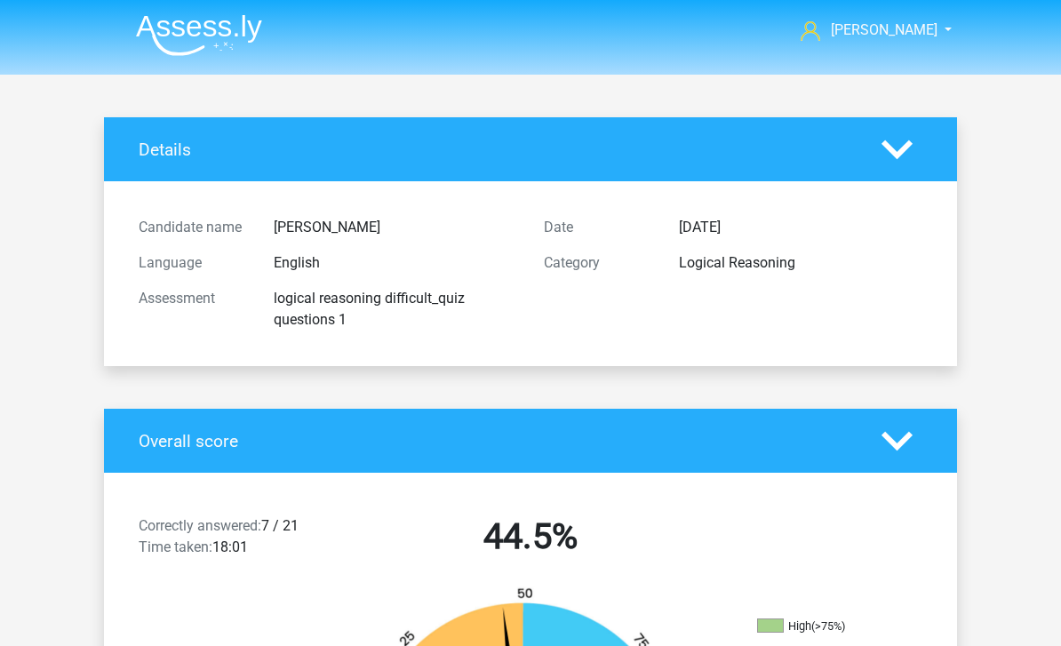
scroll to position [648, 0]
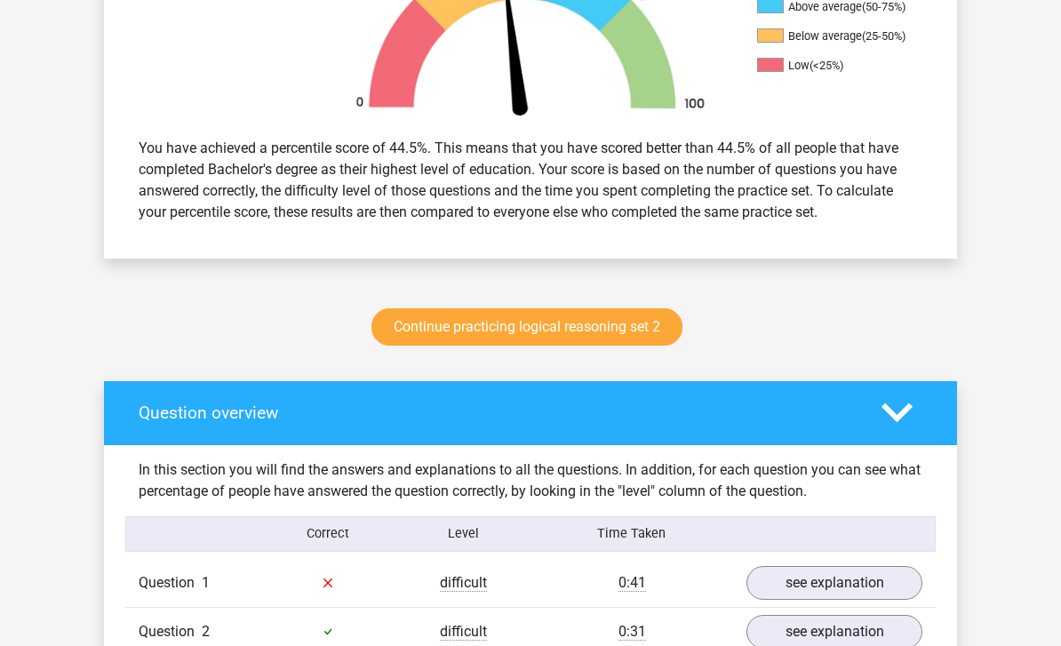
click at [617, 316] on link "Continue practicing logical reasoning set 2" at bounding box center [526, 327] width 311 height 37
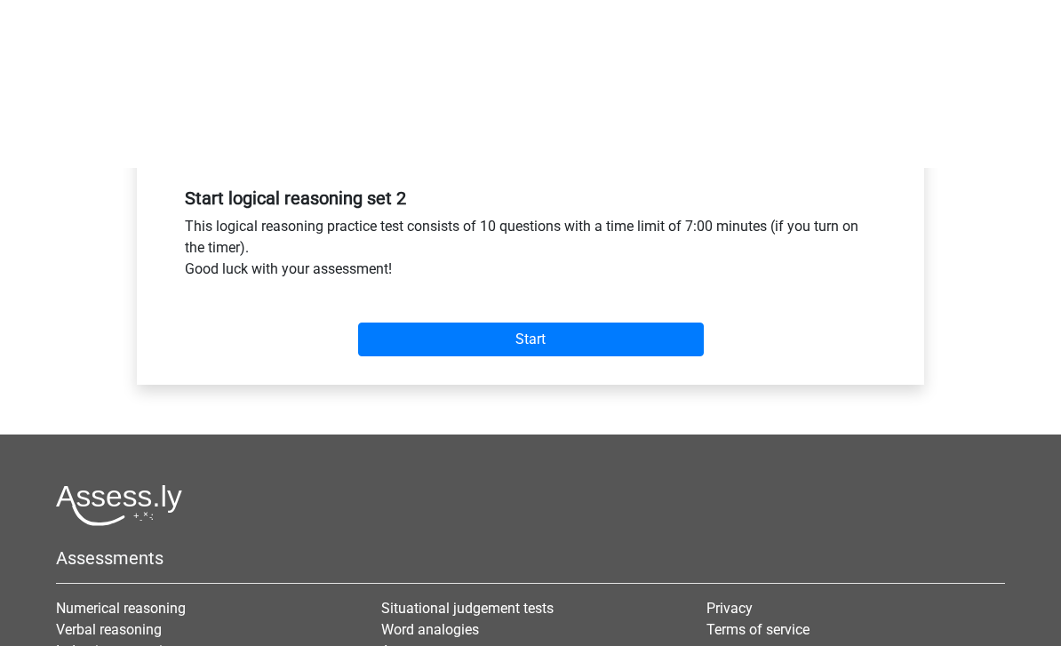
scroll to position [396, 0]
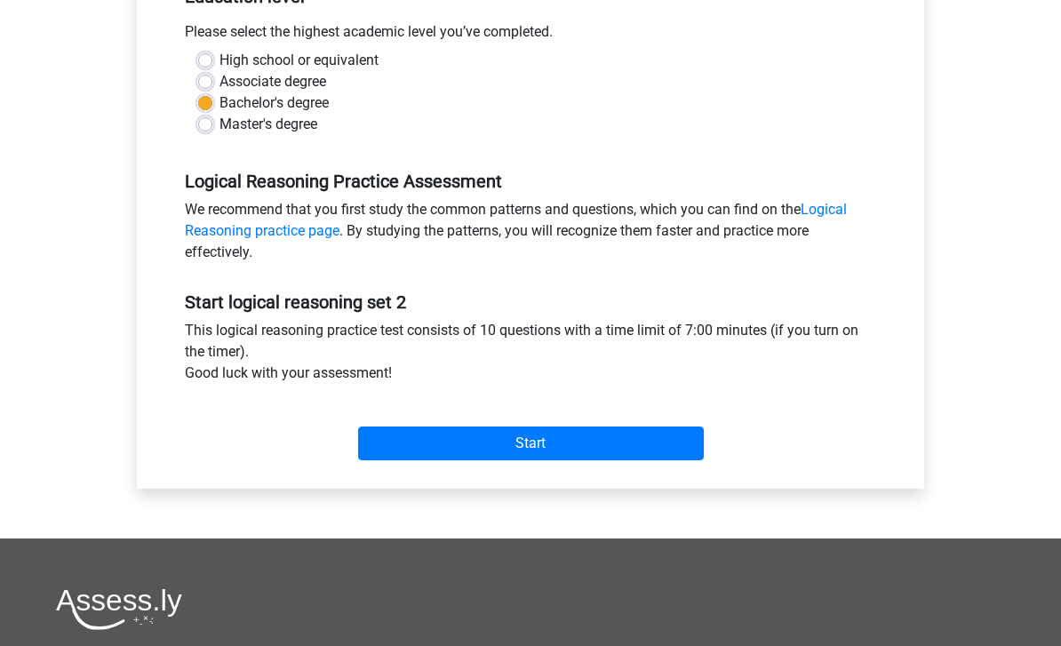
click at [601, 450] on input "Start" at bounding box center [531, 443] width 346 height 34
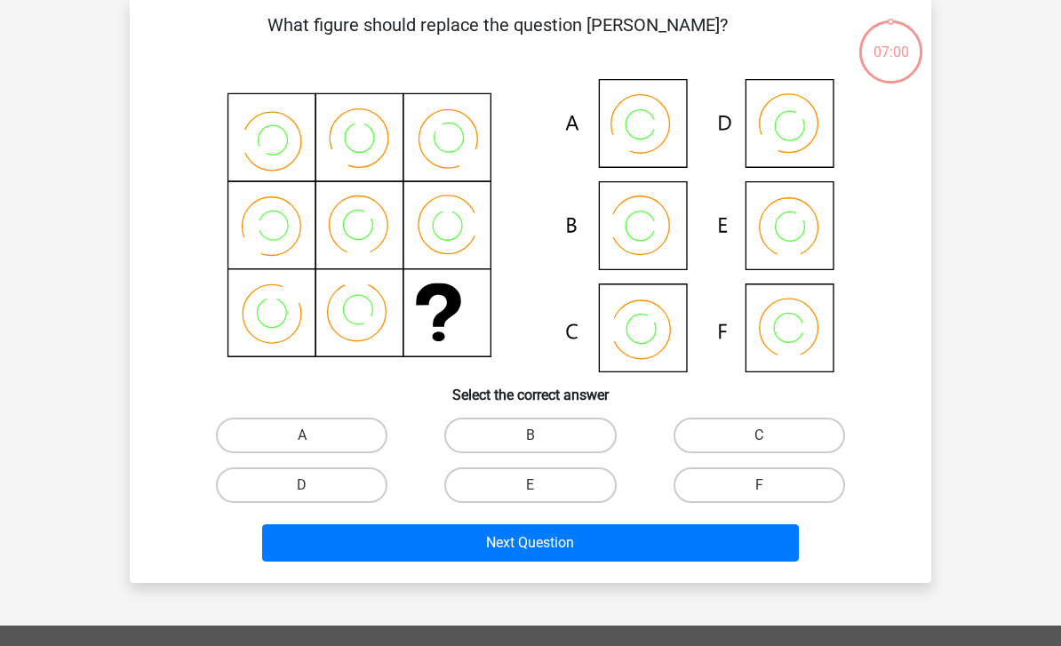
scroll to position [84, 0]
click at [680, 547] on button "Next Question" at bounding box center [530, 542] width 537 height 37
click at [693, 545] on button "Next Question" at bounding box center [530, 542] width 537 height 37
click at [776, 441] on label "C" at bounding box center [758, 436] width 171 height 36
click at [770, 441] on input "C" at bounding box center [765, 441] width 12 height 12
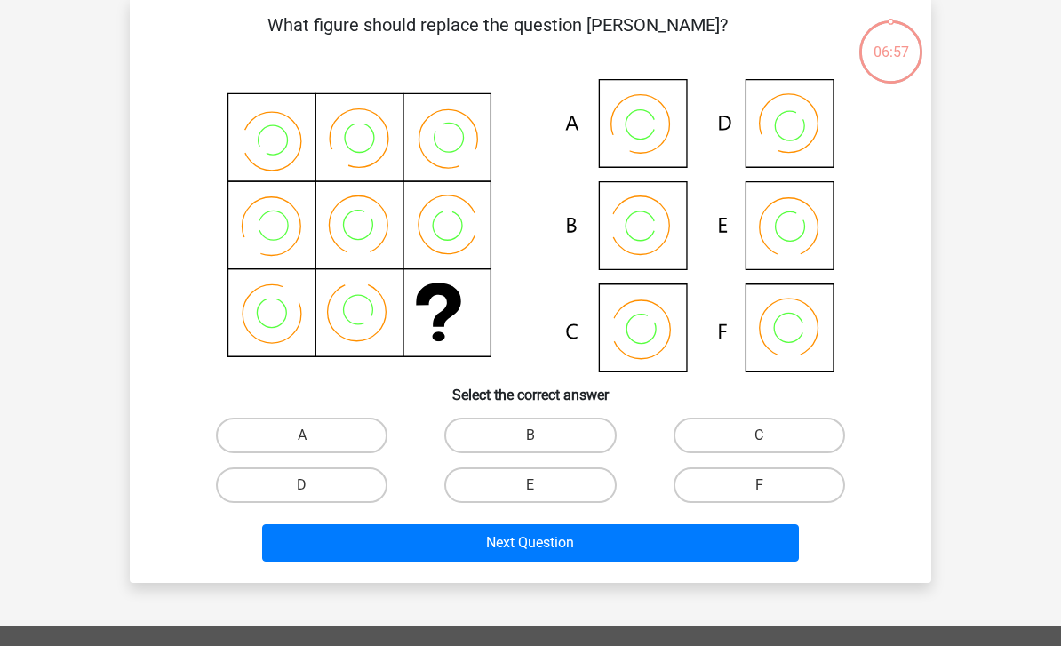
radio input "true"
click at [682, 537] on button "Next Question" at bounding box center [530, 542] width 537 height 37
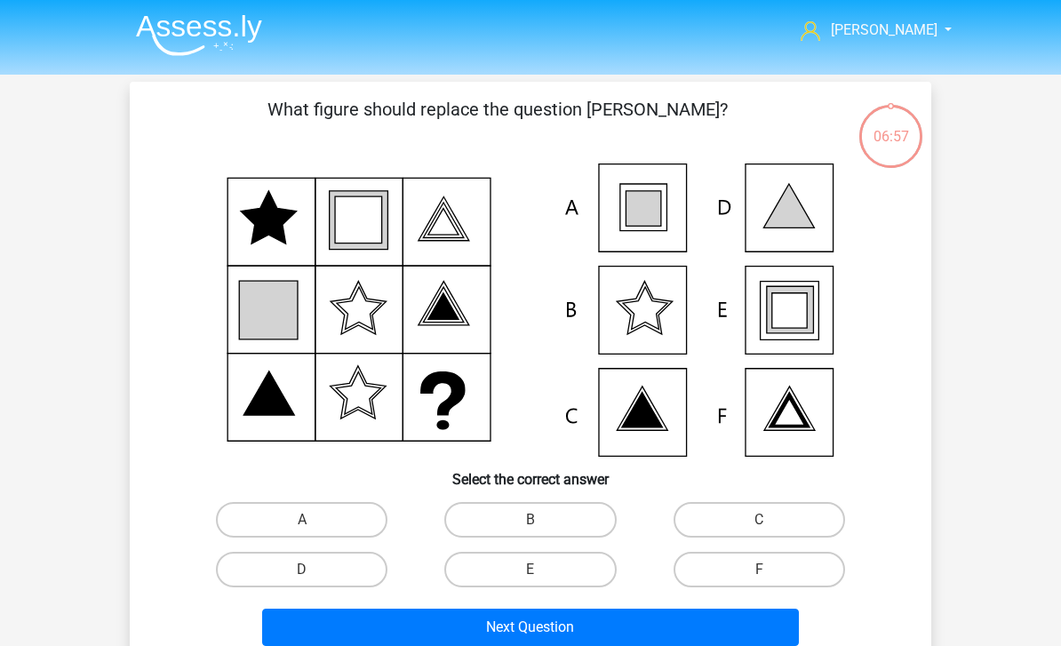
scroll to position [1, 0]
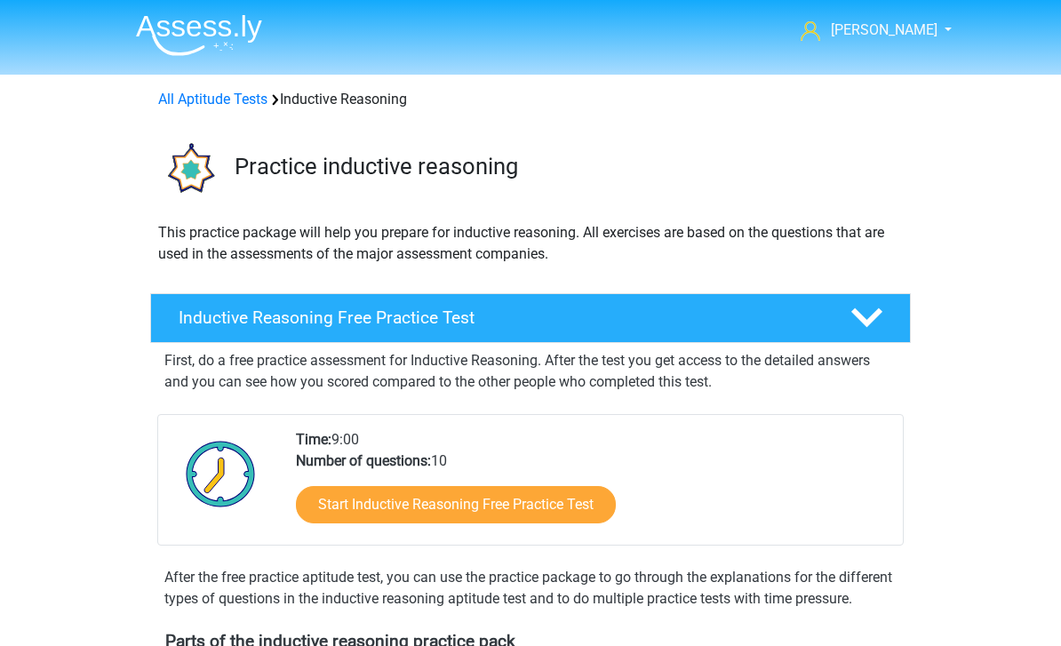
click at [192, 34] on img at bounding box center [199, 35] width 126 height 42
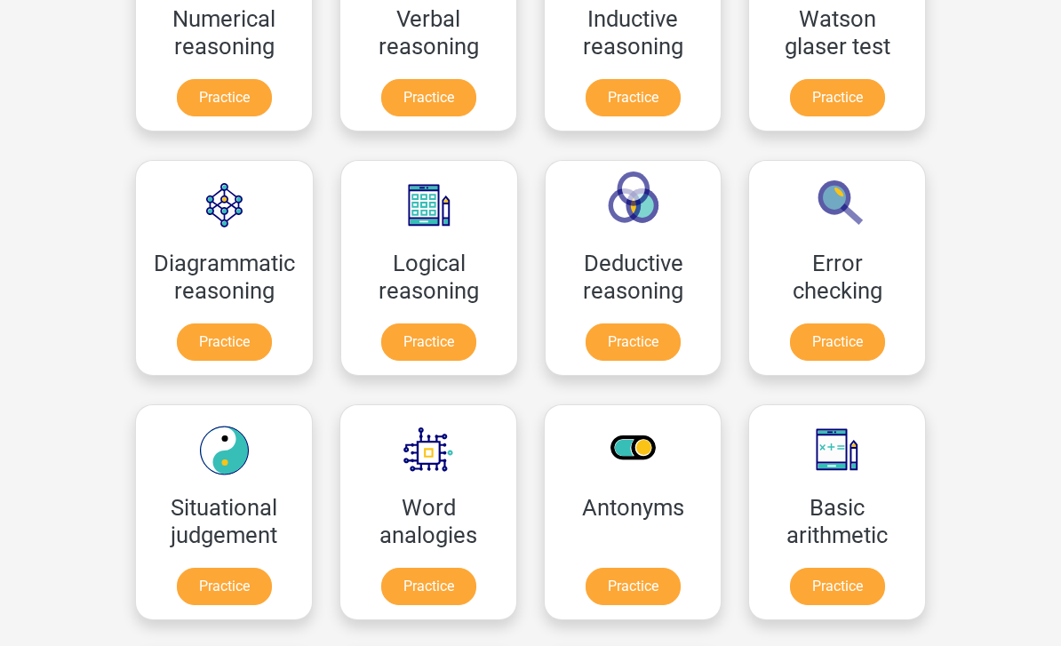
scroll to position [379, 0]
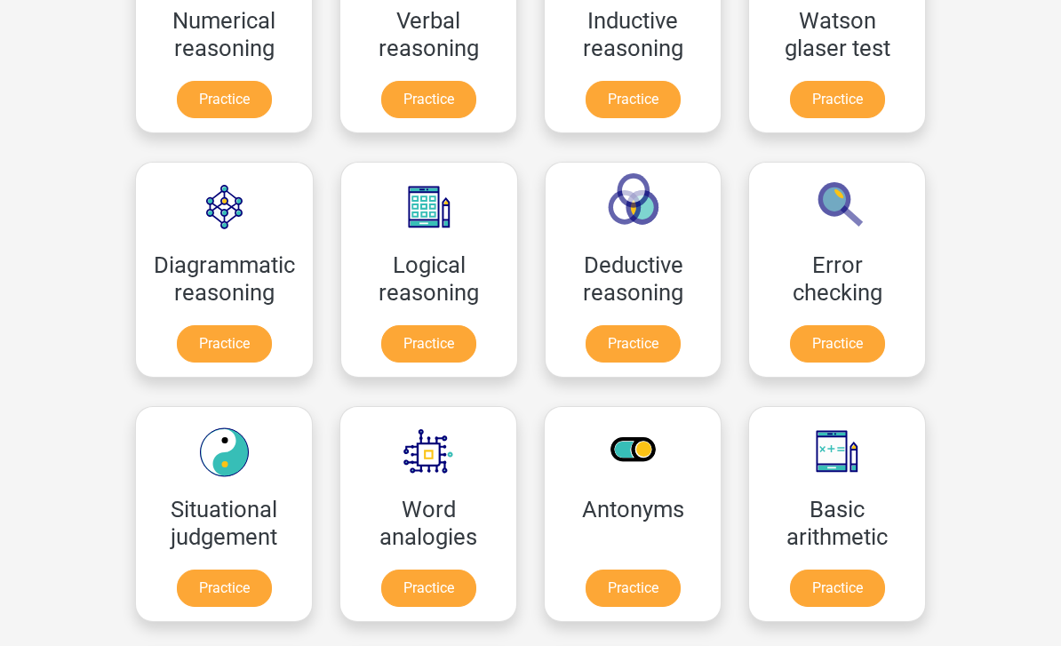
click at [654, 344] on link "Practice" at bounding box center [632, 343] width 95 height 37
